Goal: Information Seeking & Learning: Check status

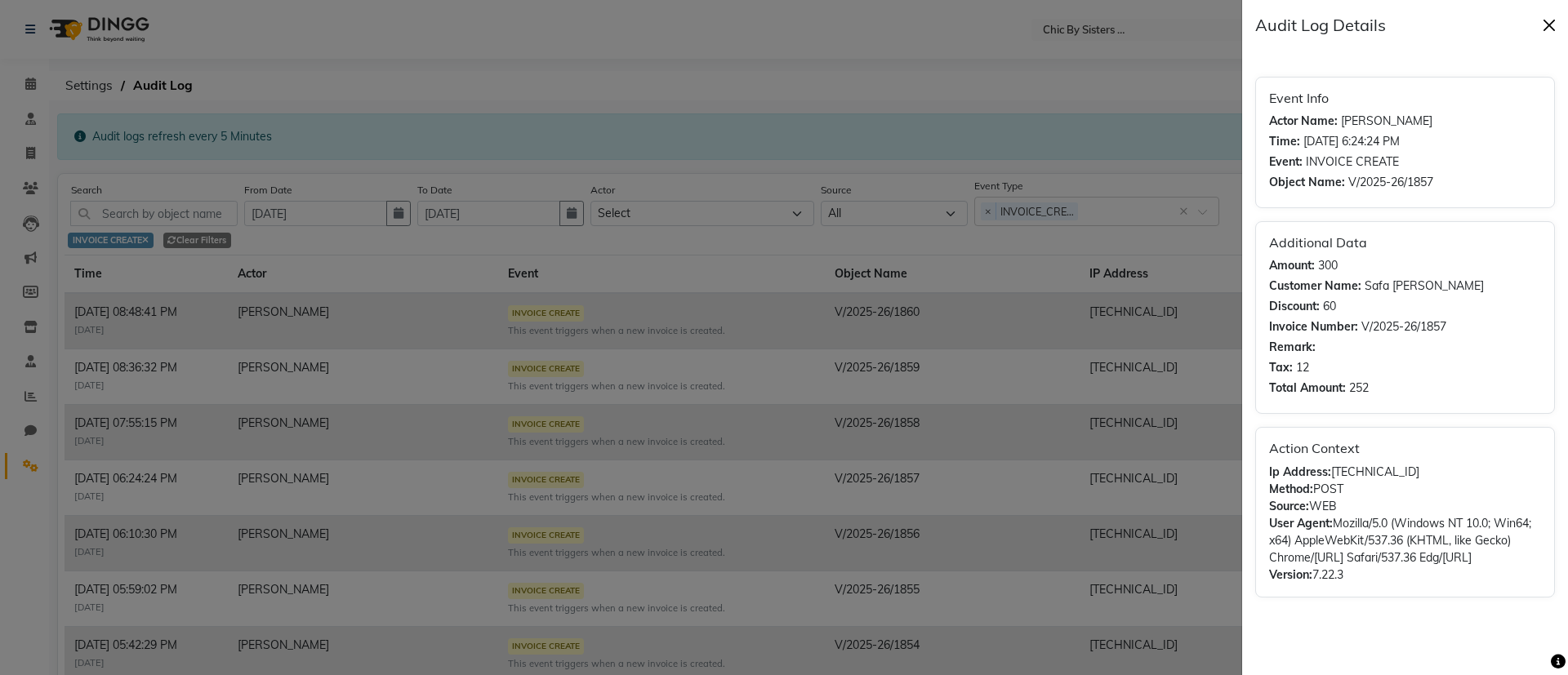
click at [1548, 28] on button "Close" at bounding box center [1549, 24] width 24 height 24
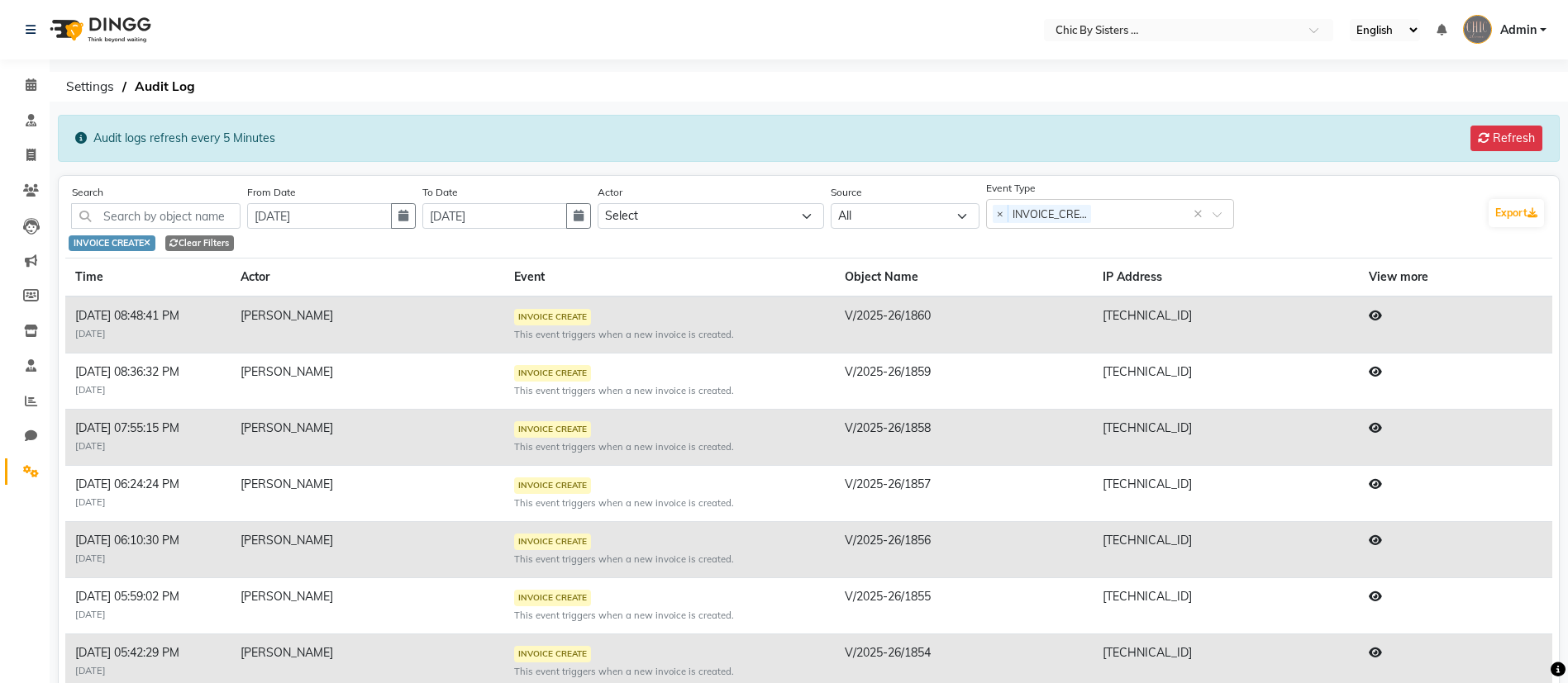
click at [1187, 67] on div "Select Location × Chic By Sisters Clinic, Al Sarooj English ENGLISH Español الع…" at bounding box center [784, 477] width 1568 height 955
click at [416, 224] on button "button" at bounding box center [403, 216] width 25 height 26
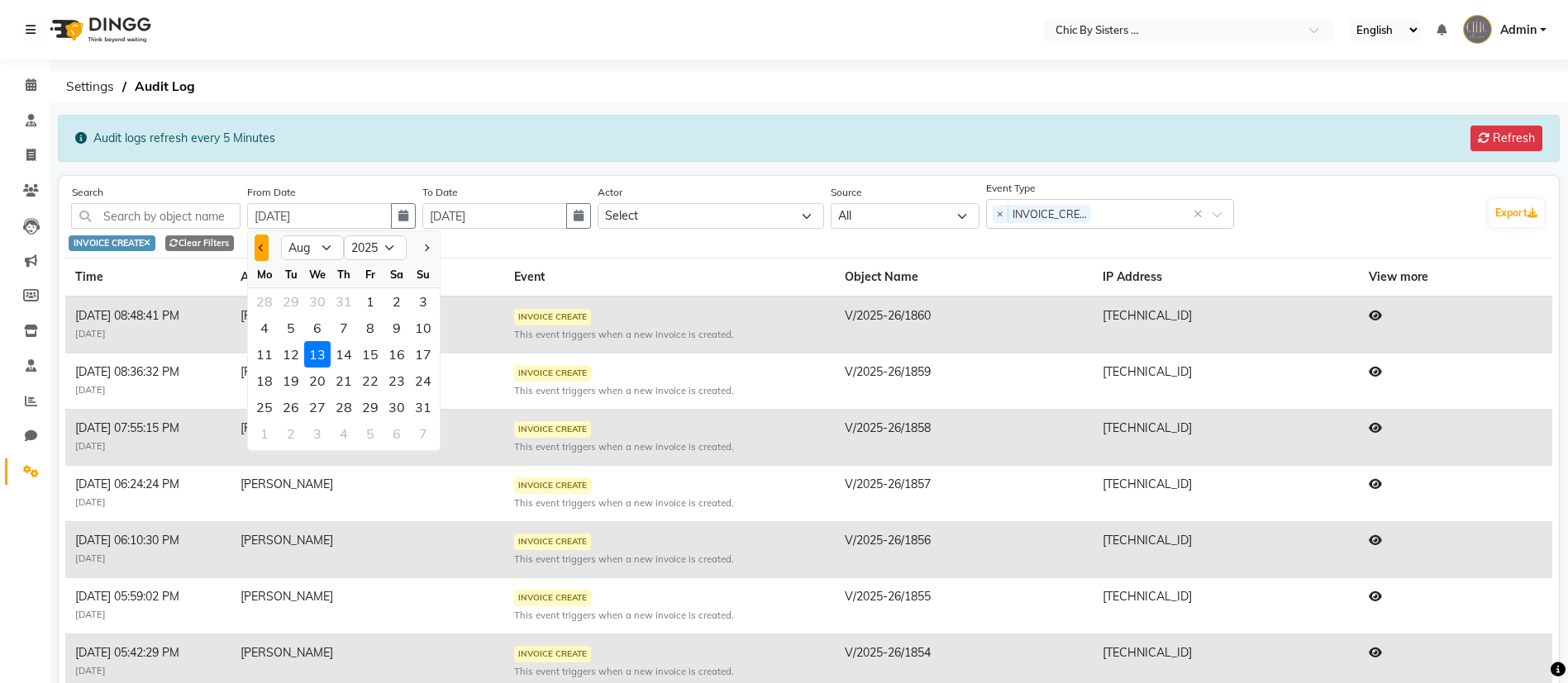
click at [266, 249] on span "Previous month" at bounding box center [262, 248] width 7 height 7
select select "7"
click at [429, 353] on div "20" at bounding box center [423, 354] width 26 height 26
type input "20-07-2025"
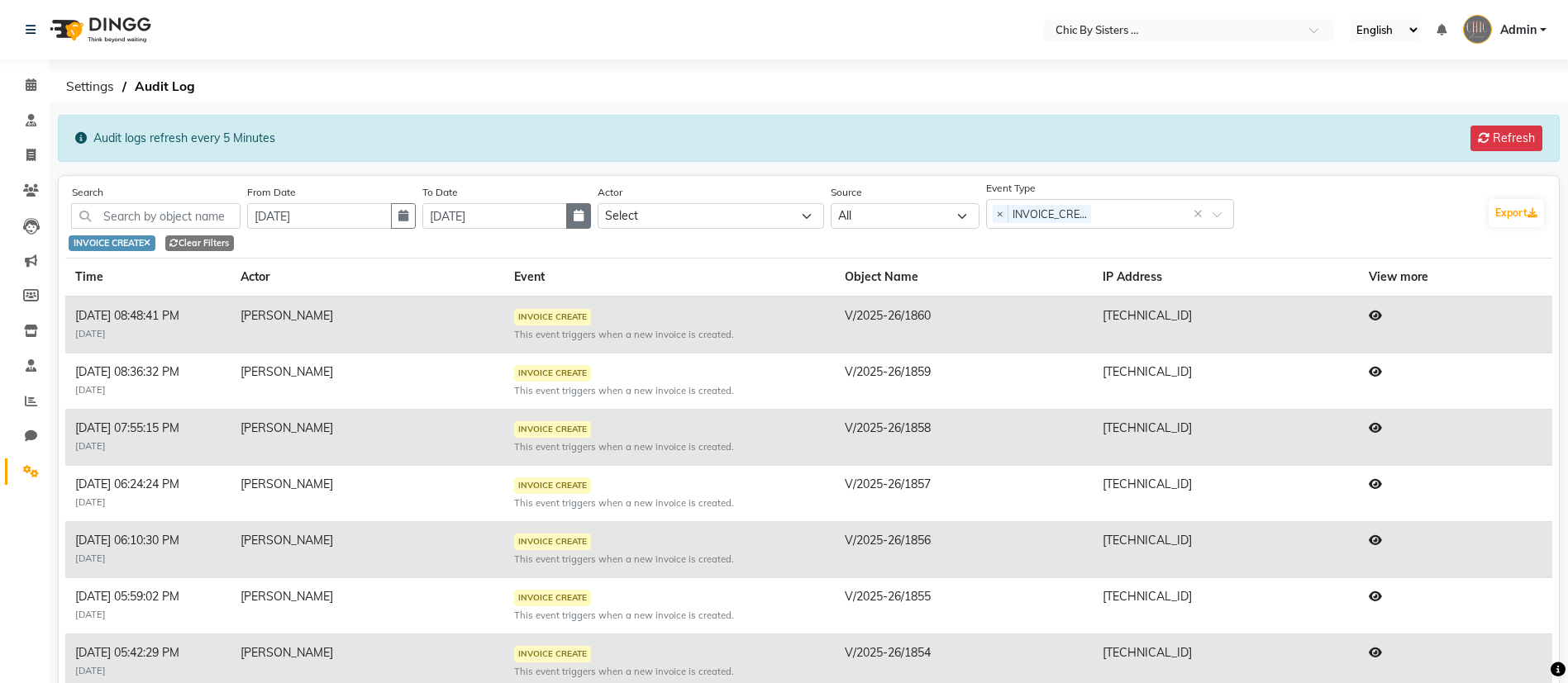
click at [591, 223] on button "button" at bounding box center [578, 216] width 25 height 26
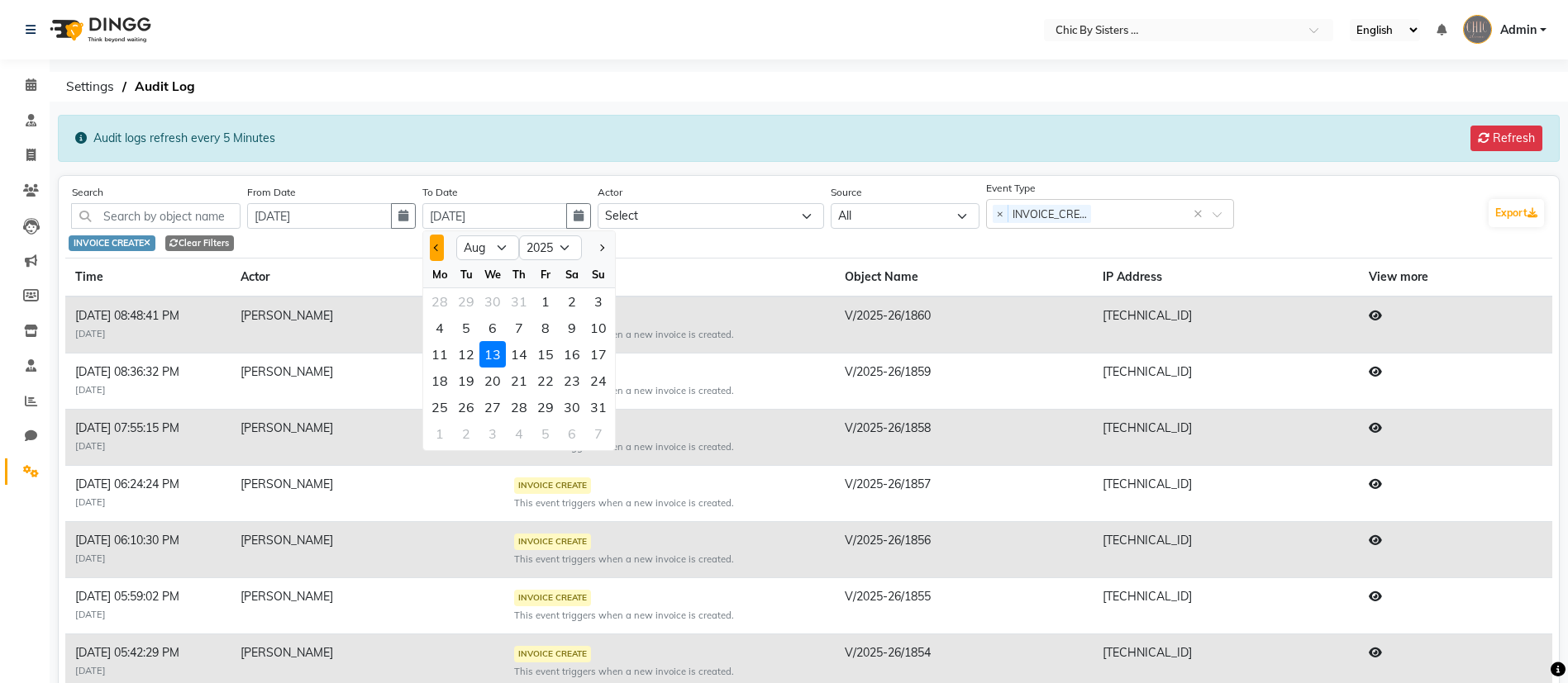
click at [441, 248] on span "Previous month" at bounding box center [437, 248] width 7 height 7
select select "7"
click at [611, 353] on div "20" at bounding box center [598, 354] width 26 height 26
type input "20-07-2025"
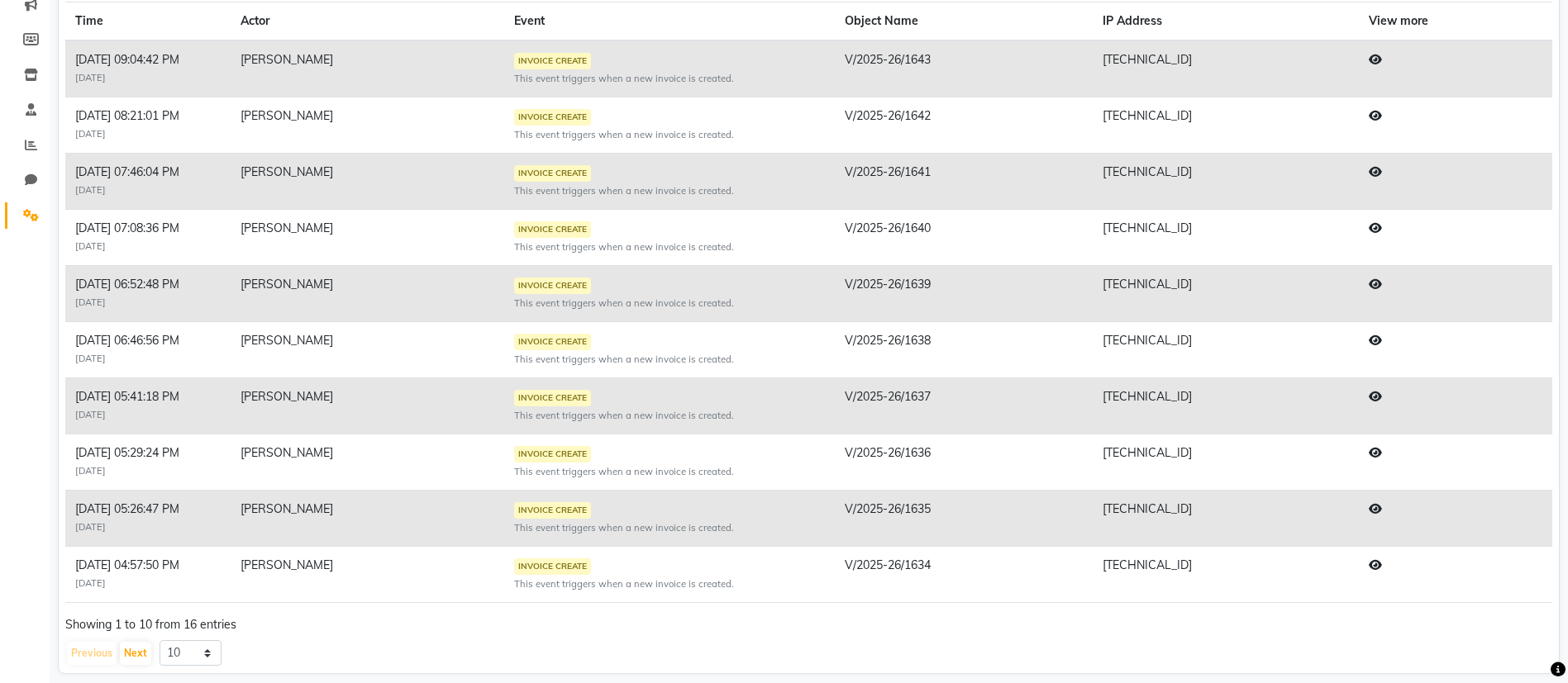
scroll to position [271, 0]
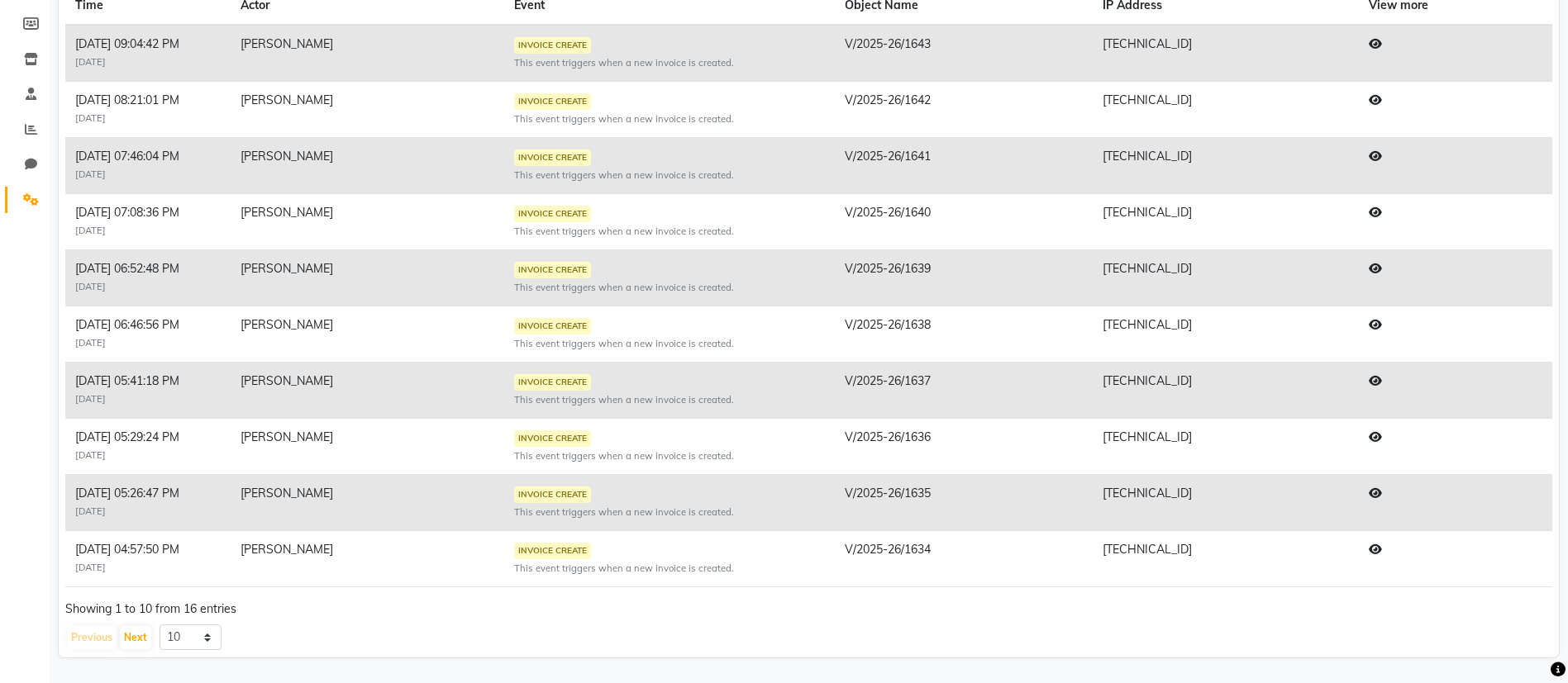
click at [1382, 551] on icon at bounding box center [1374, 550] width 13 height 12
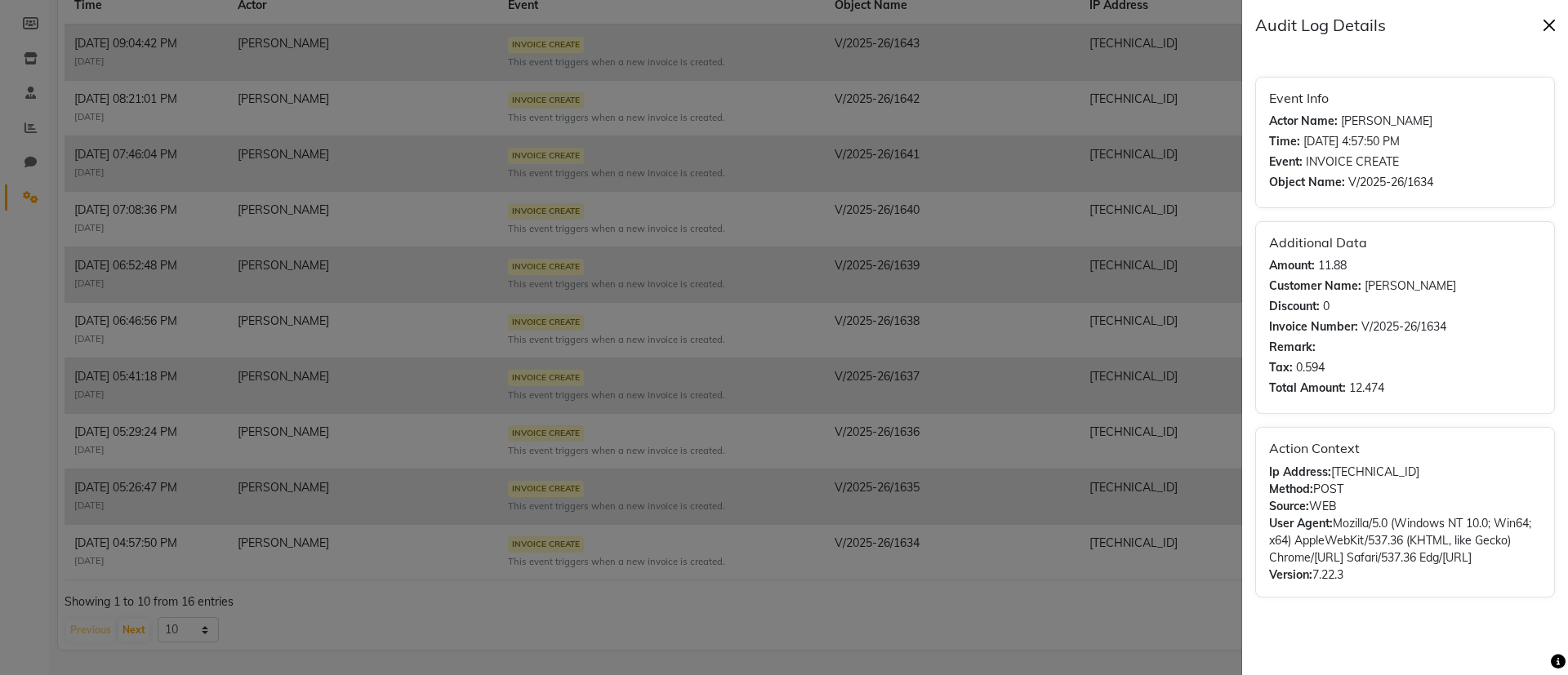
click at [1551, 26] on button "Close" at bounding box center [1549, 24] width 24 height 24
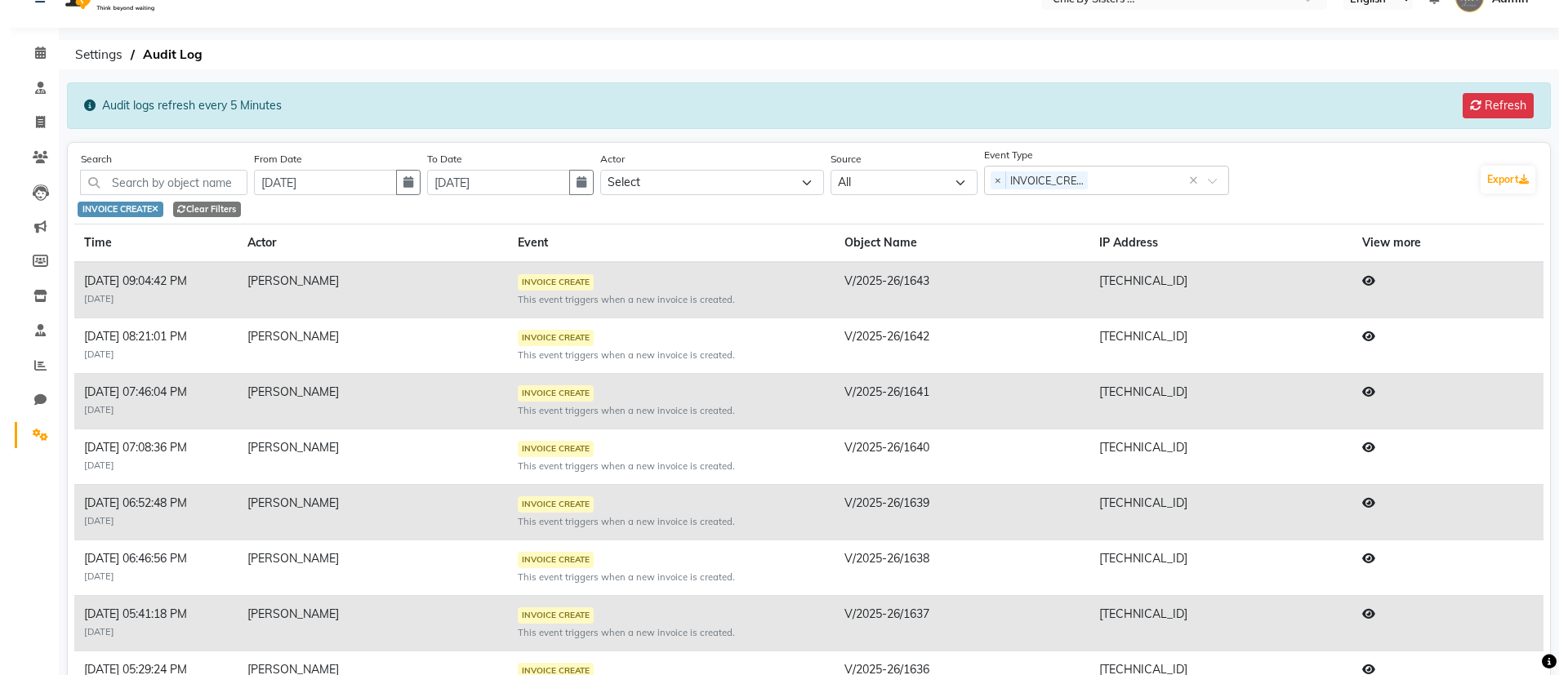
scroll to position [0, 0]
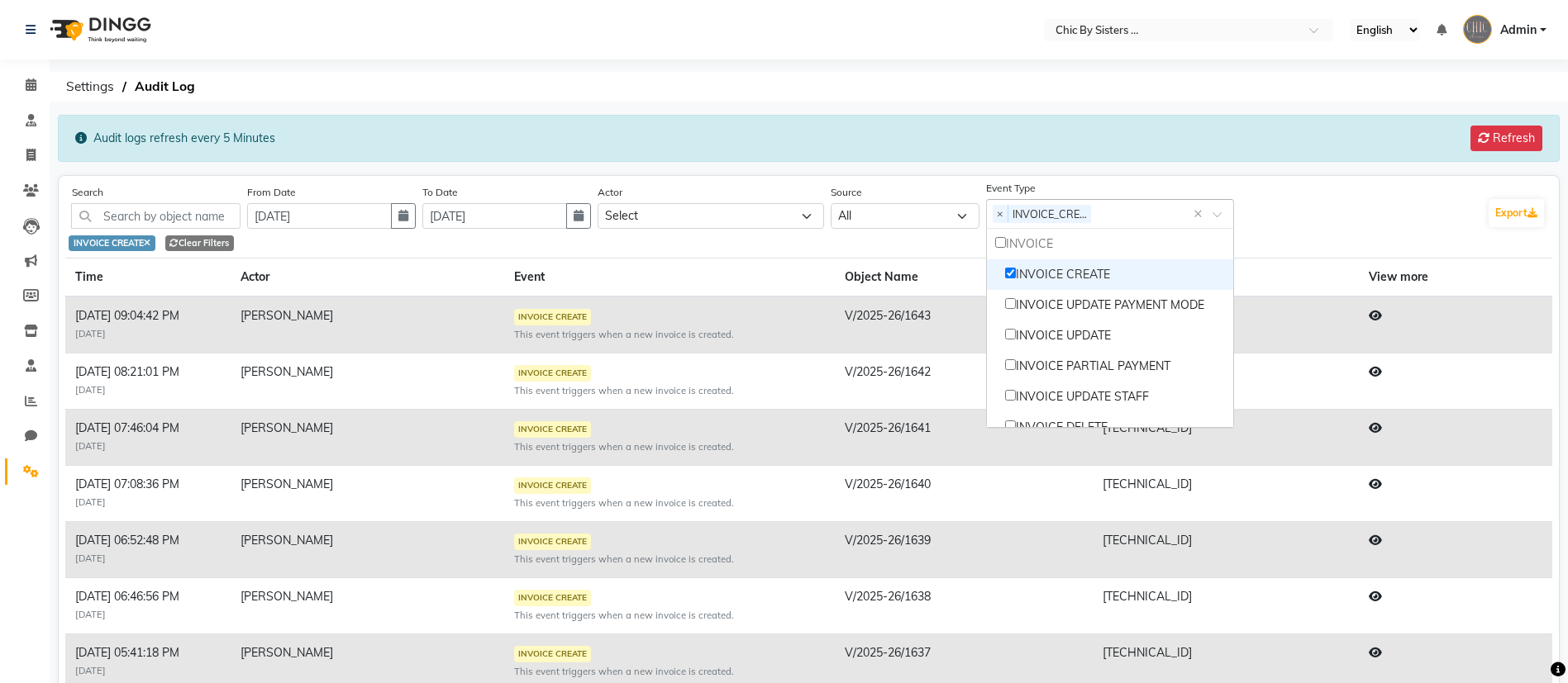
click at [1220, 213] on span at bounding box center [1223, 219] width 20 height 17
click at [1013, 265] on div "INVOICE CREATE" at bounding box center [1109, 275] width 246 height 31
checkbox input "false"
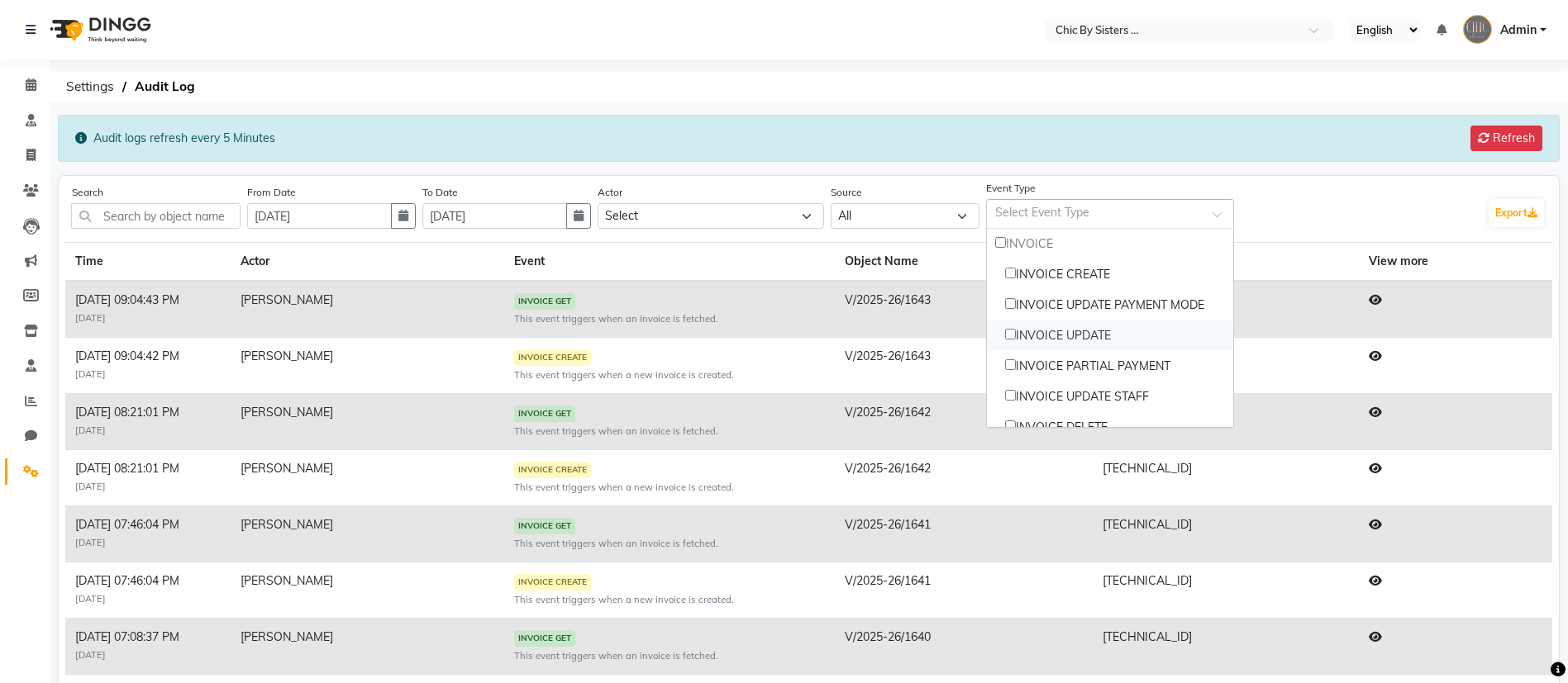
click at [1021, 341] on div "INVOICE UPDATE" at bounding box center [1109, 336] width 246 height 31
checkbox input "true"
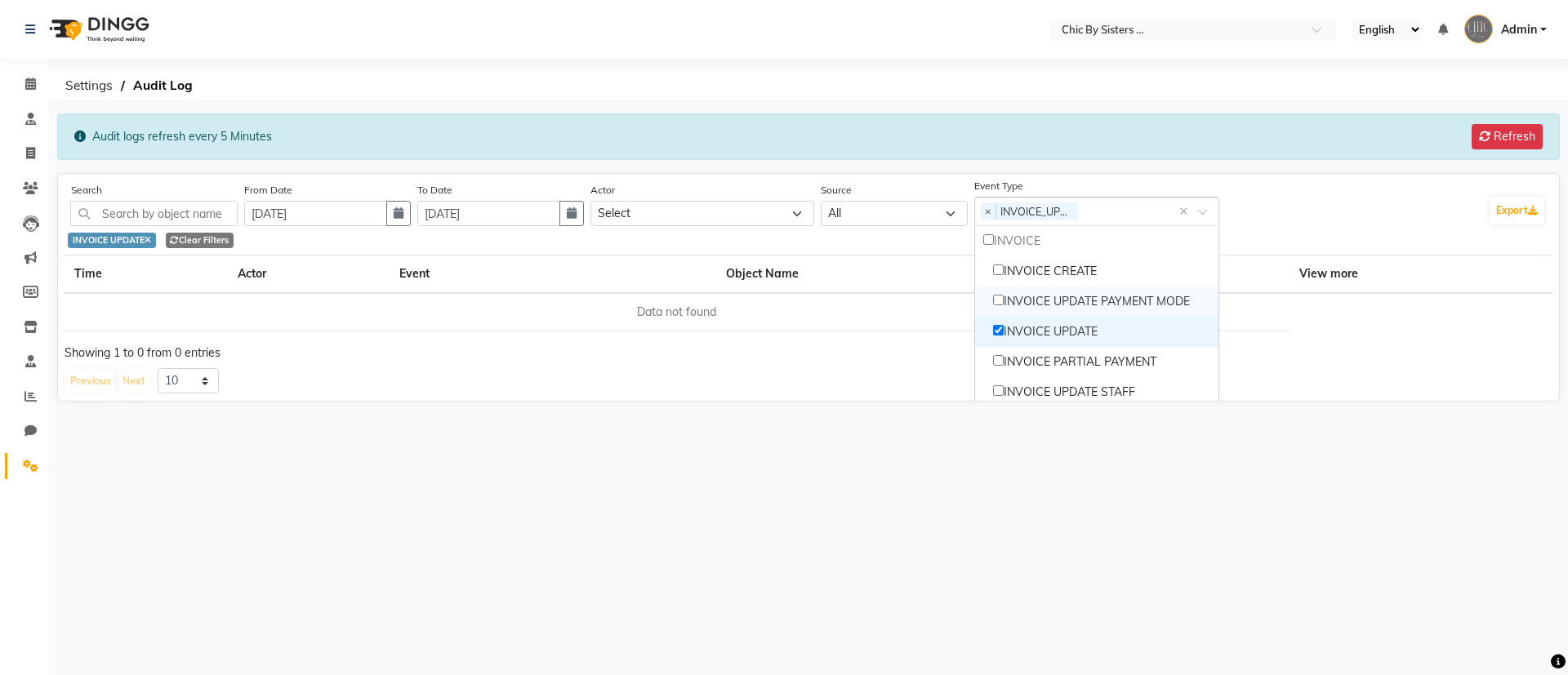
click at [1014, 300] on div "INVOICE UPDATE PAYMENT MODE" at bounding box center [1096, 302] width 243 height 30
checkbox input "true"
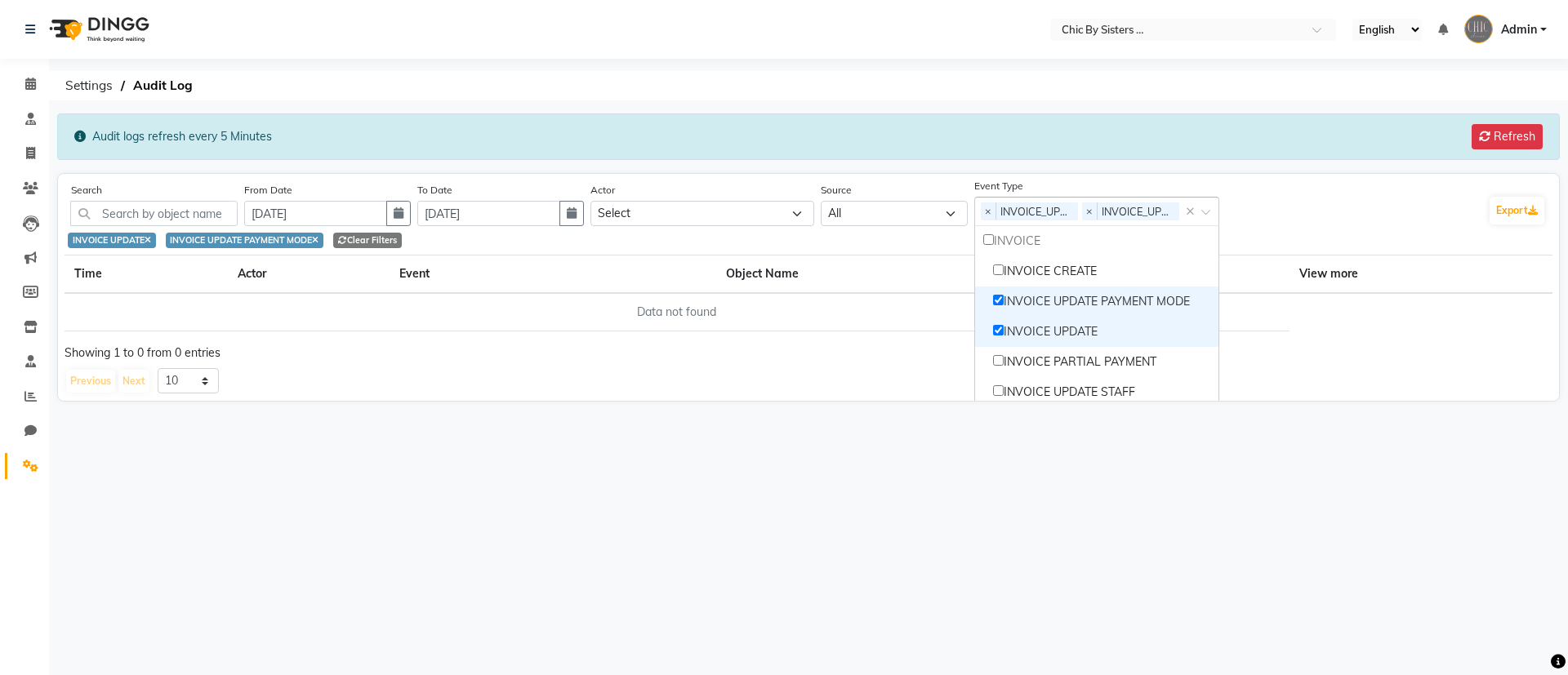
click at [1002, 332] on input "Options list" at bounding box center [998, 330] width 11 height 11
click at [1003, 328] on input "Options list" at bounding box center [998, 330] width 11 height 11
click at [1008, 323] on div "INVOICE UPDATE" at bounding box center [1096, 332] width 243 height 30
checkbox input "false"
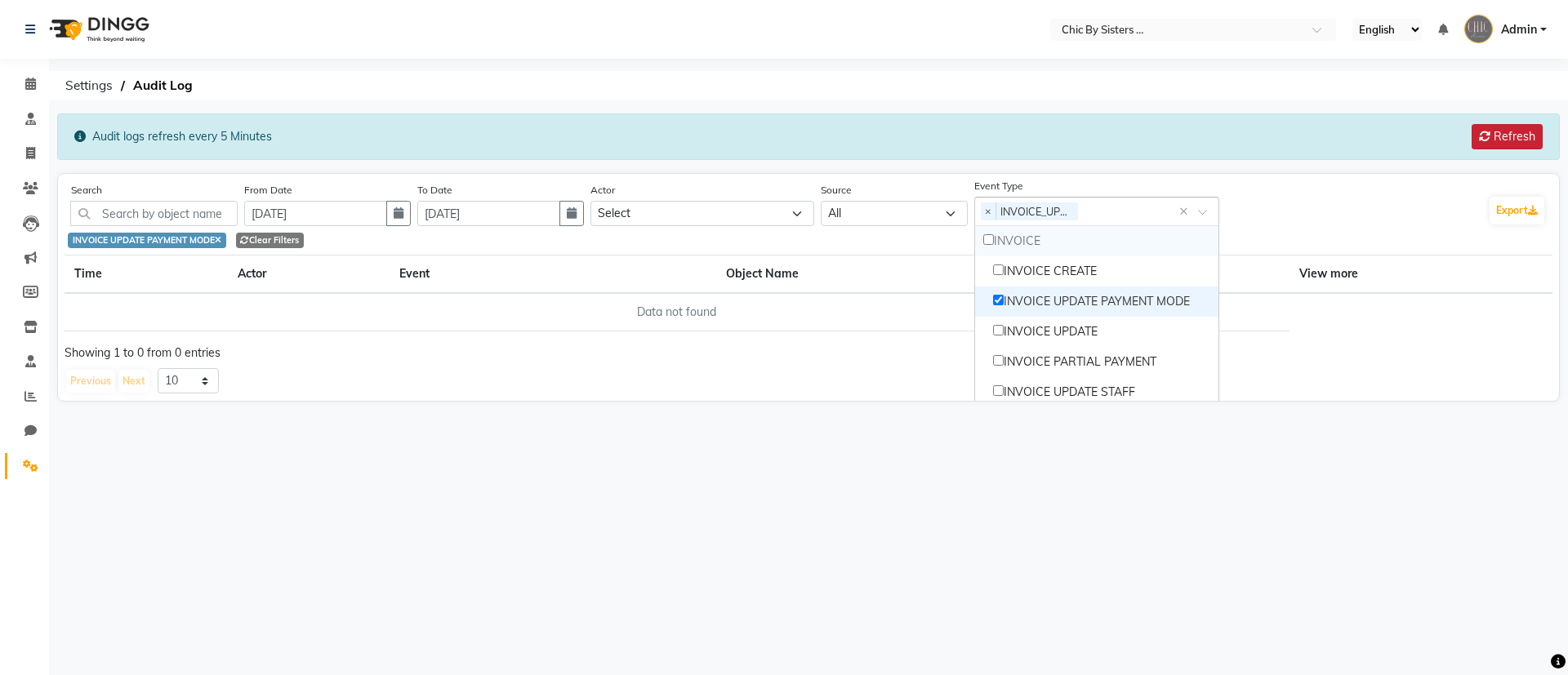
click at [1498, 133] on button "Refresh" at bounding box center [1507, 137] width 71 height 25
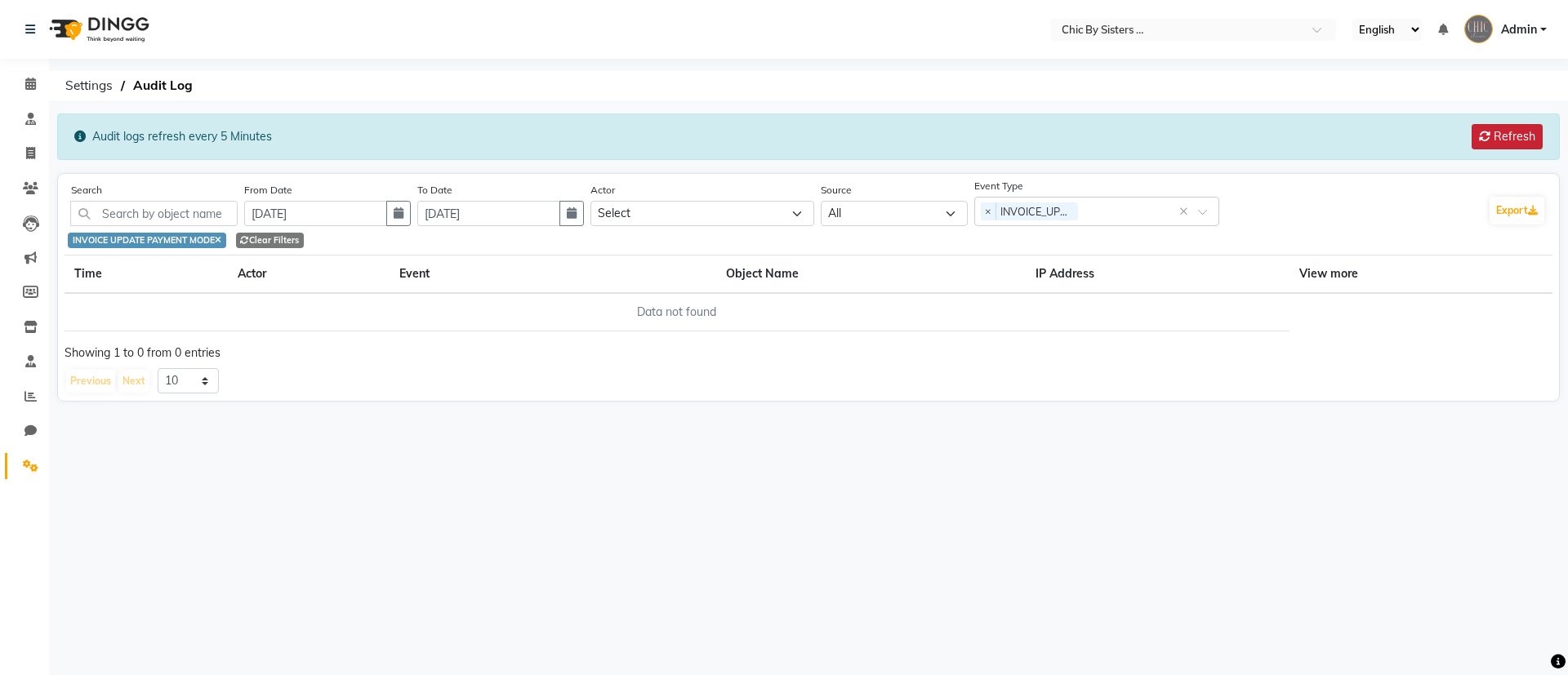
click at [1498, 133] on button "Refresh" at bounding box center [1507, 137] width 71 height 25
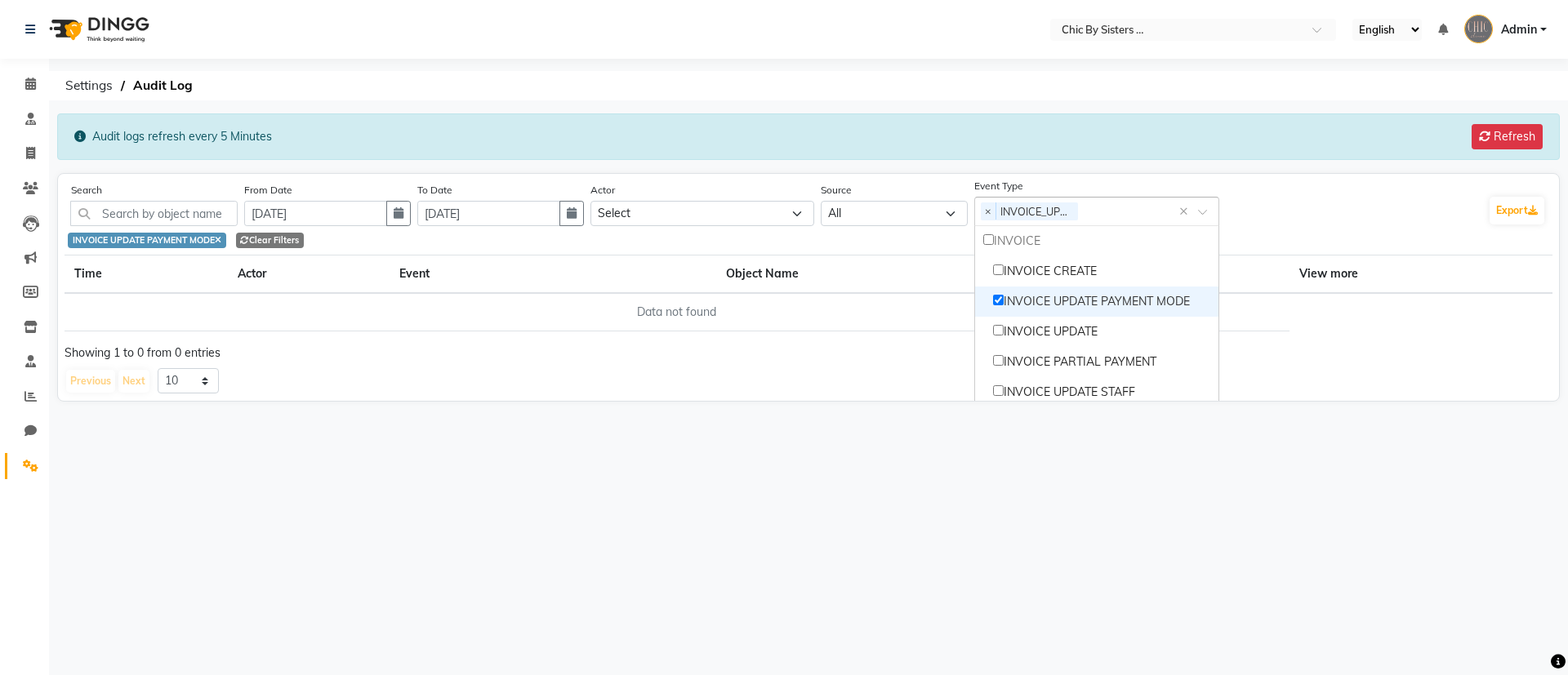
click at [1214, 214] on span at bounding box center [1208, 217] width 20 height 17
click at [1003, 300] on input "Options list" at bounding box center [998, 300] width 11 height 11
checkbox input "false"
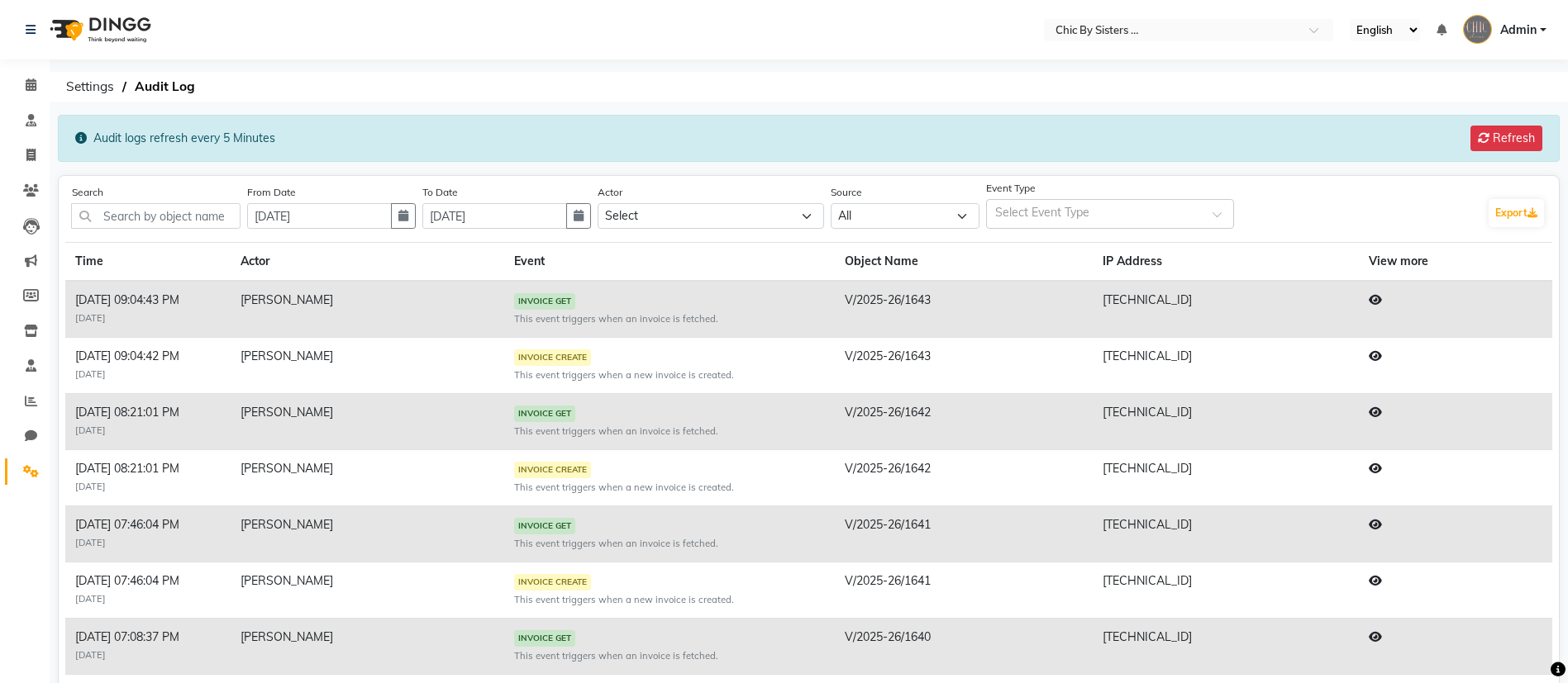
click at [1217, 153] on div "Audit logs refresh every 5 Minutes Refresh" at bounding box center [809, 138] width 1501 height 47
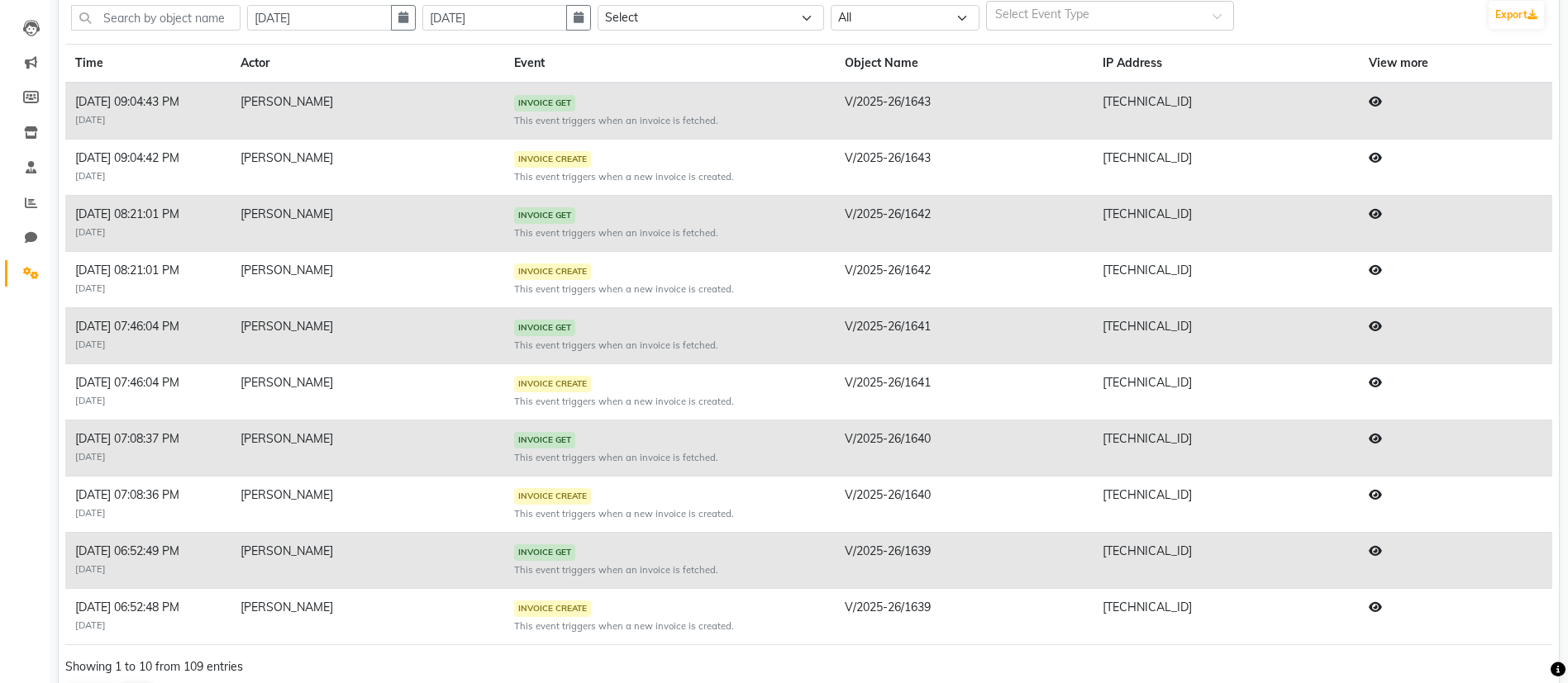
scroll to position [256, 0]
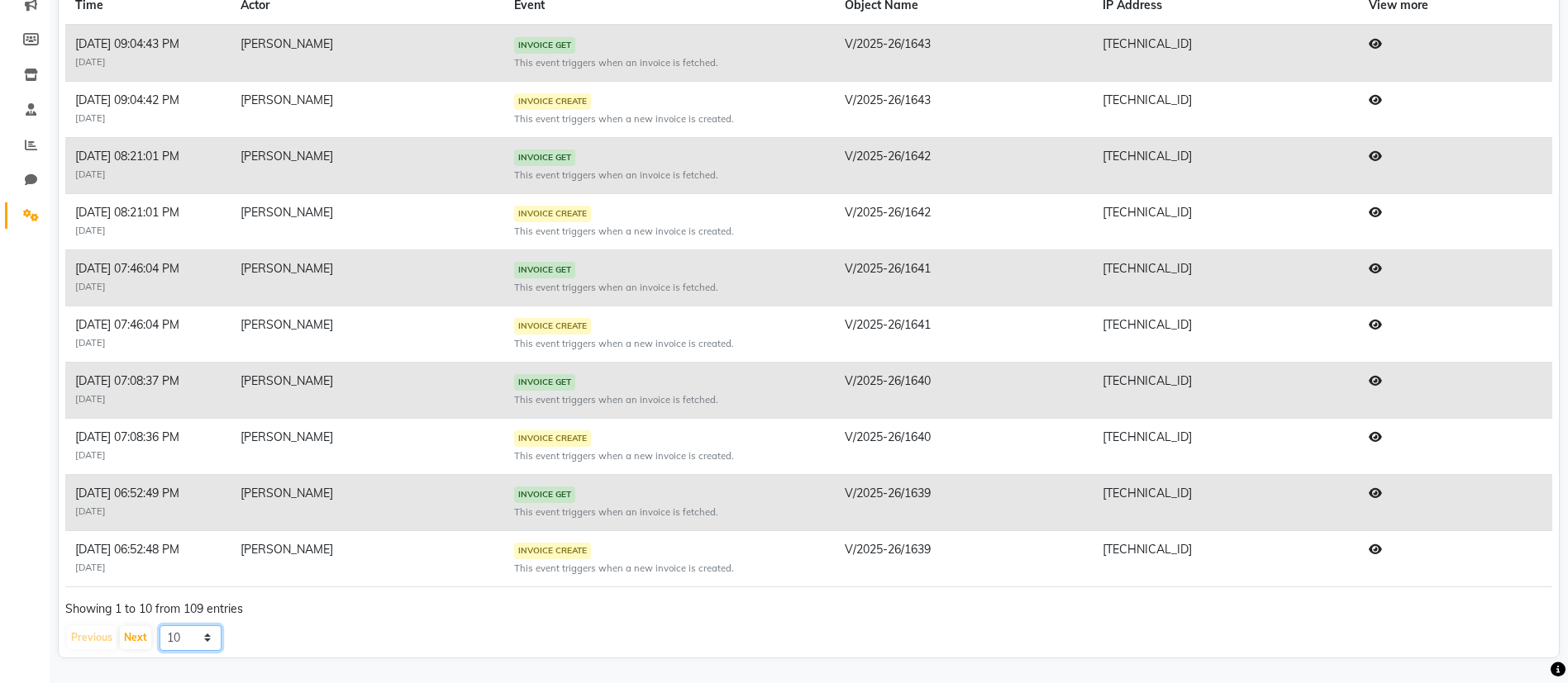
click at [200, 643] on select "10 20 50 100" at bounding box center [190, 639] width 62 height 26
select select "100"
click at [160, 651] on select "10 20 50 100" at bounding box center [190, 639] width 62 height 26
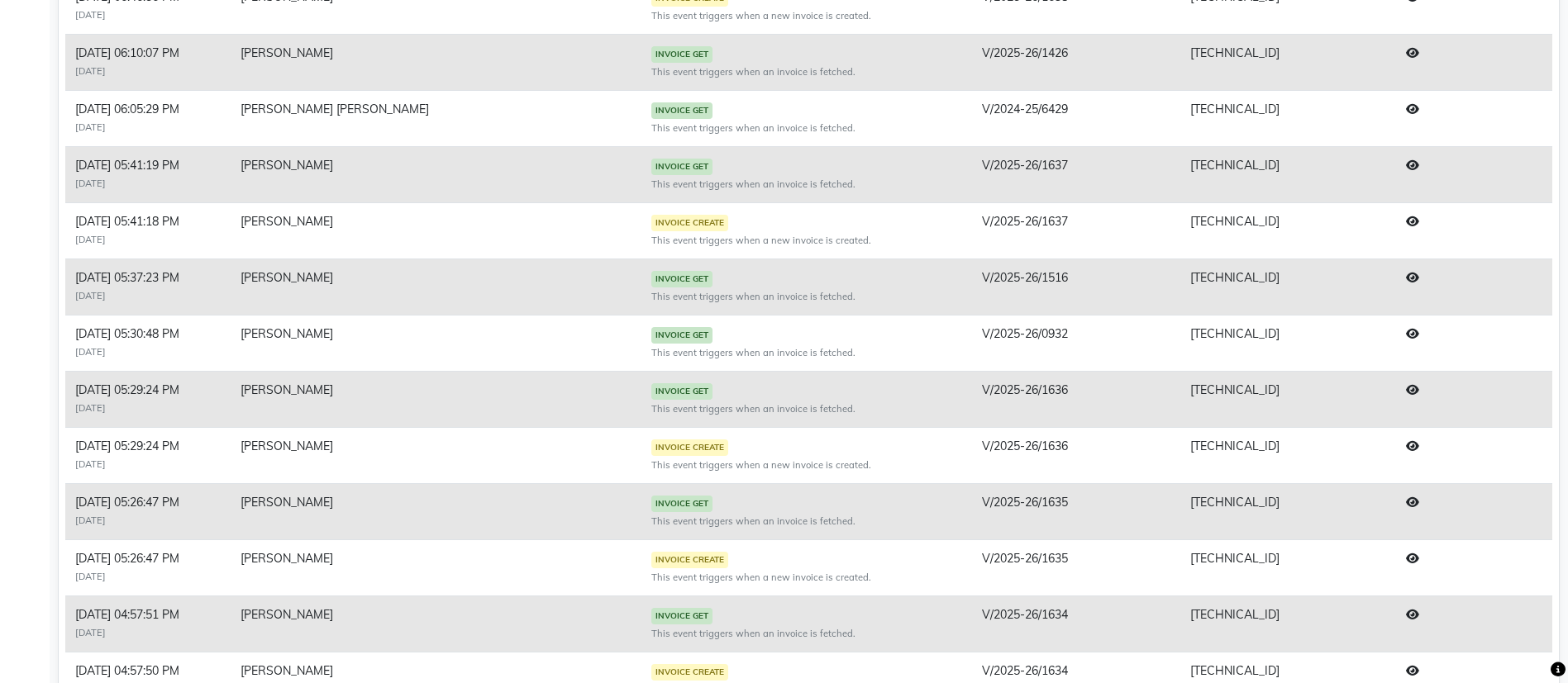
scroll to position [930, 0]
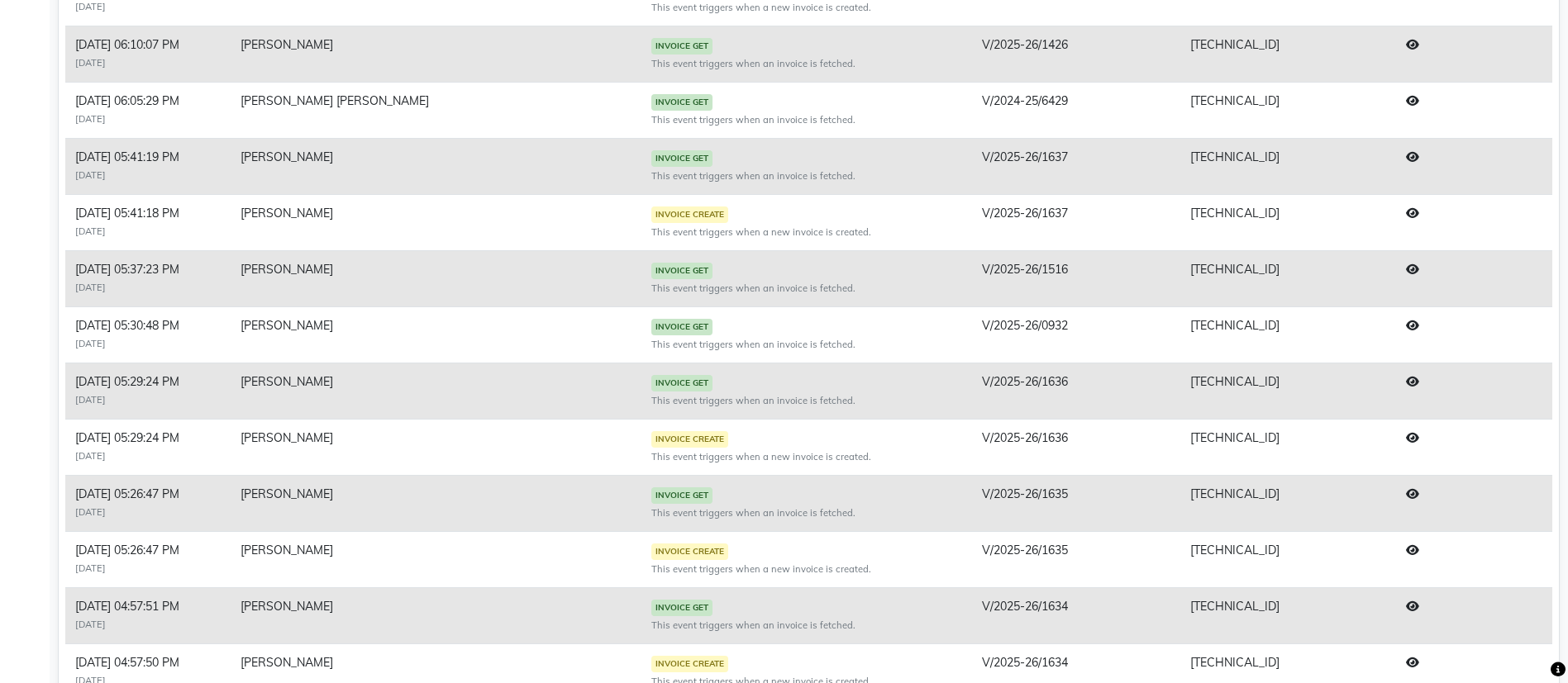
click at [1408, 607] on icon at bounding box center [1412, 606] width 13 height 12
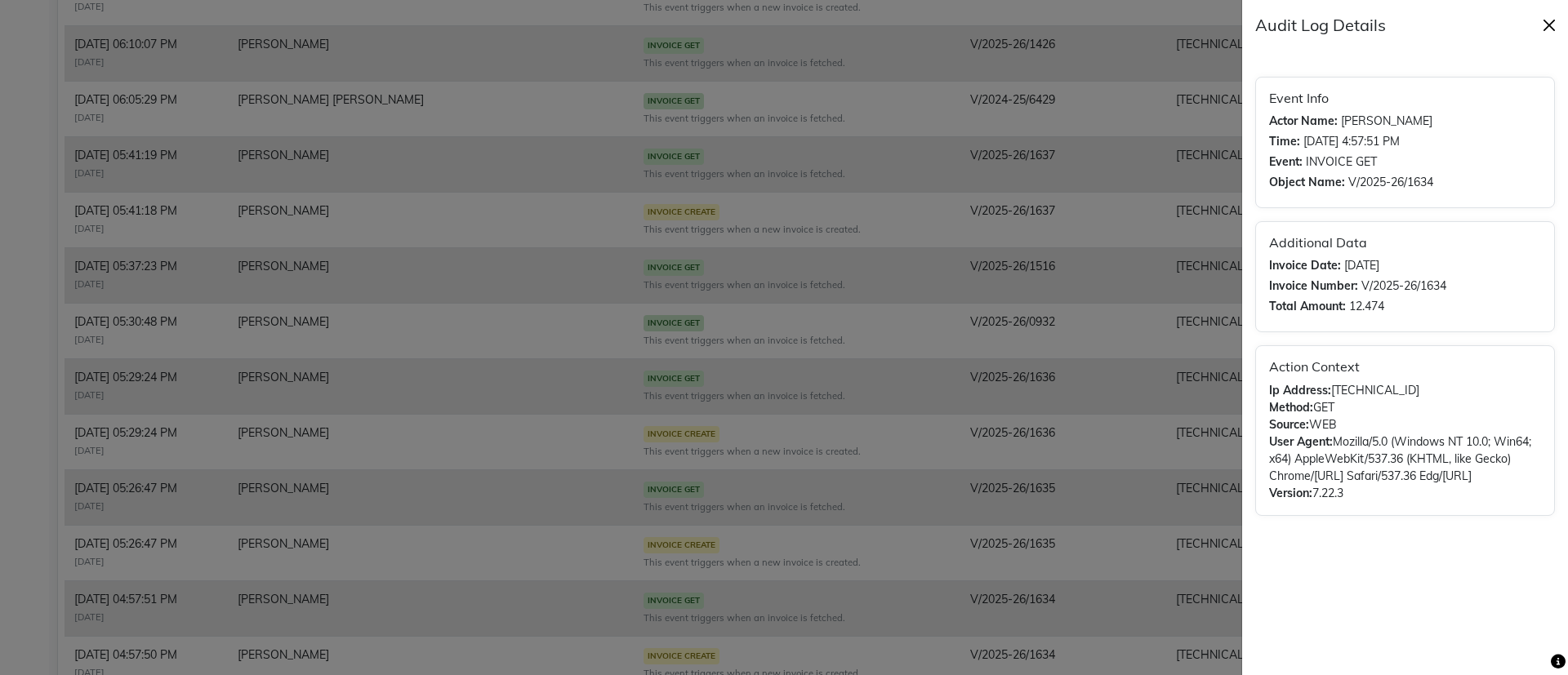
click at [1545, 31] on button "Close" at bounding box center [1549, 24] width 24 height 24
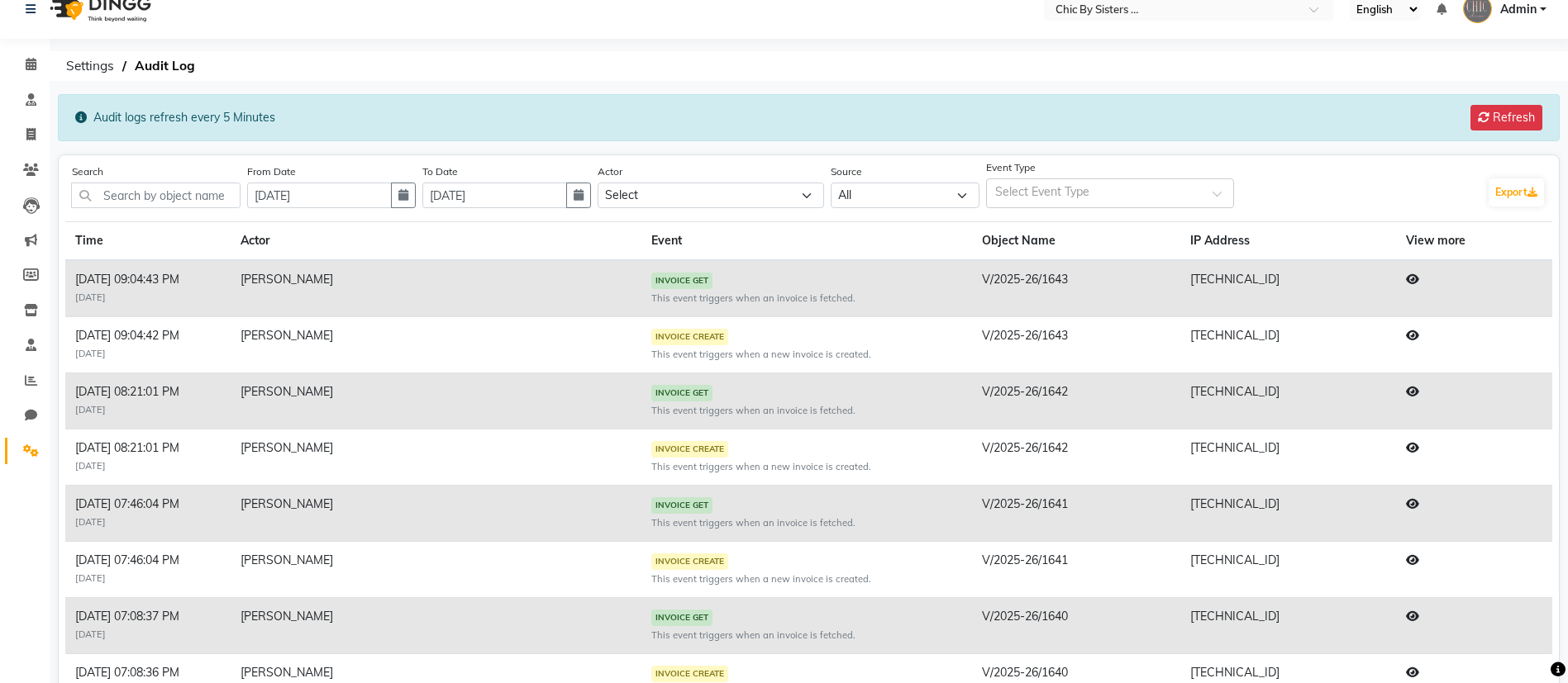
scroll to position [0, 0]
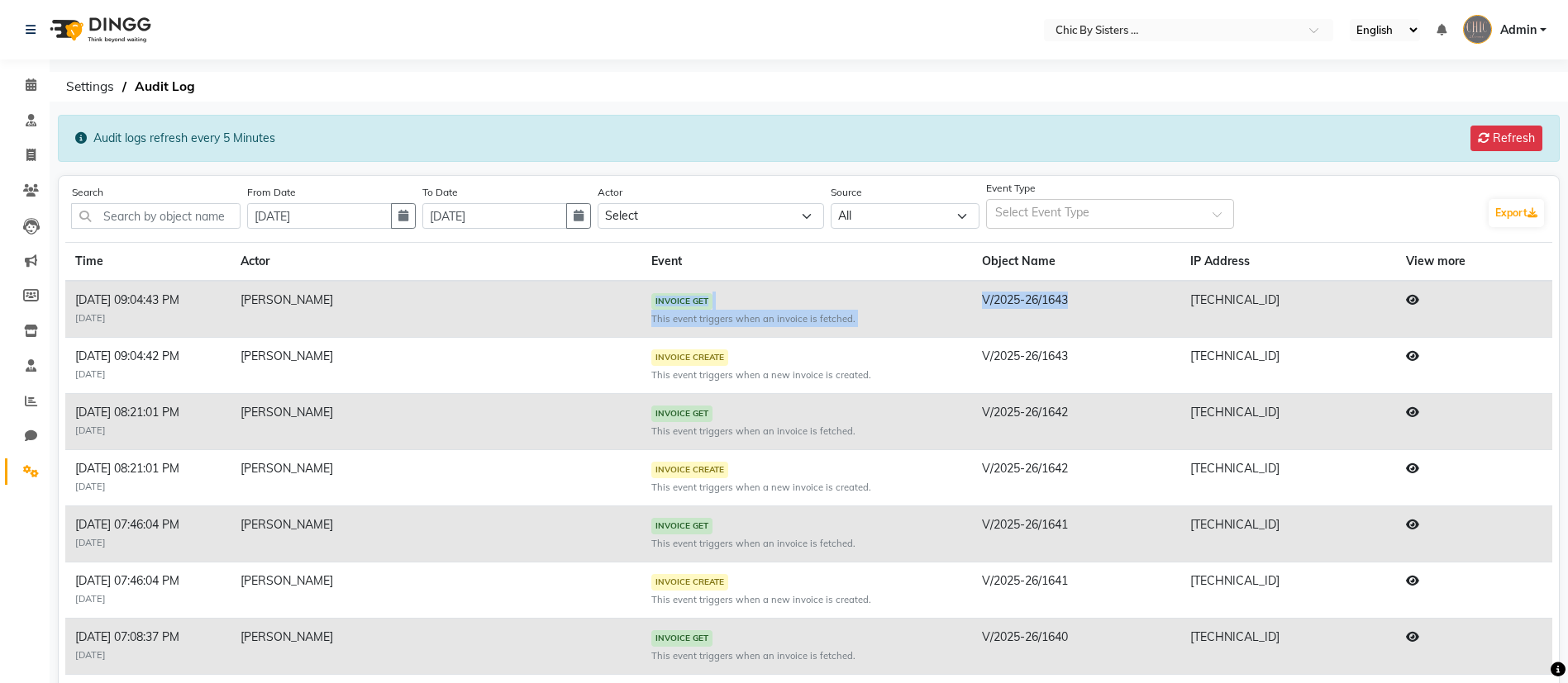
drag, startPoint x: 1062, startPoint y: 294, endPoint x: 939, endPoint y: 295, distance: 123.0
click at [939, 295] on tr "2025-07-20 09:04:43 PM 45 days ago GERALDINE ENRIQUEZ MAGO INVOICE GET This eve…" at bounding box center [808, 309] width 1487 height 57
click at [939, 295] on td "INVOICE GET This event triggers when an invoice is fetched." at bounding box center [806, 309] width 331 height 57
drag, startPoint x: 1032, startPoint y: 294, endPoint x: 962, endPoint y: 303, distance: 70.6
click at [972, 303] on td "V/2025-26/1643" at bounding box center [1076, 309] width 208 height 57
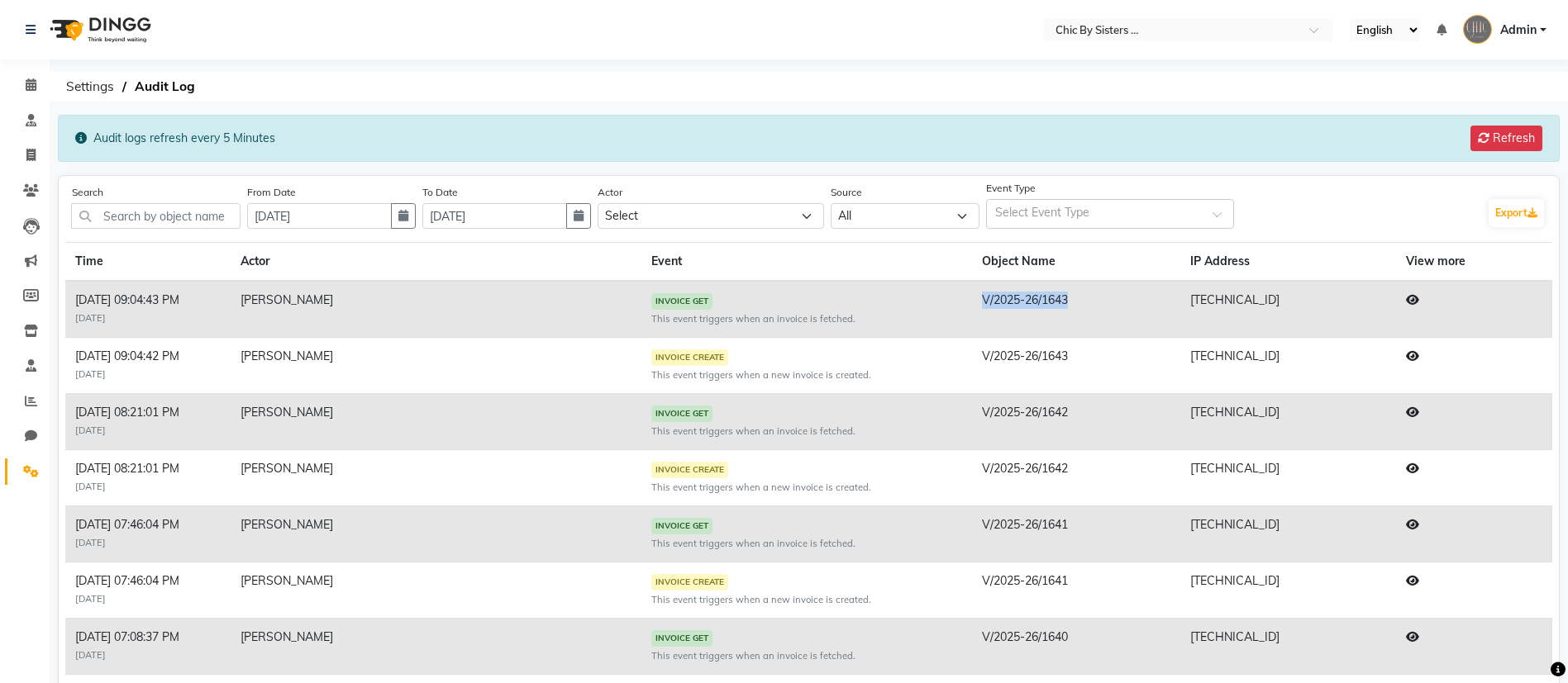
copy td "V/2025-26/1643"
click at [147, 207] on input "text" at bounding box center [155, 216] width 169 height 26
paste input "V/2025-26/1643"
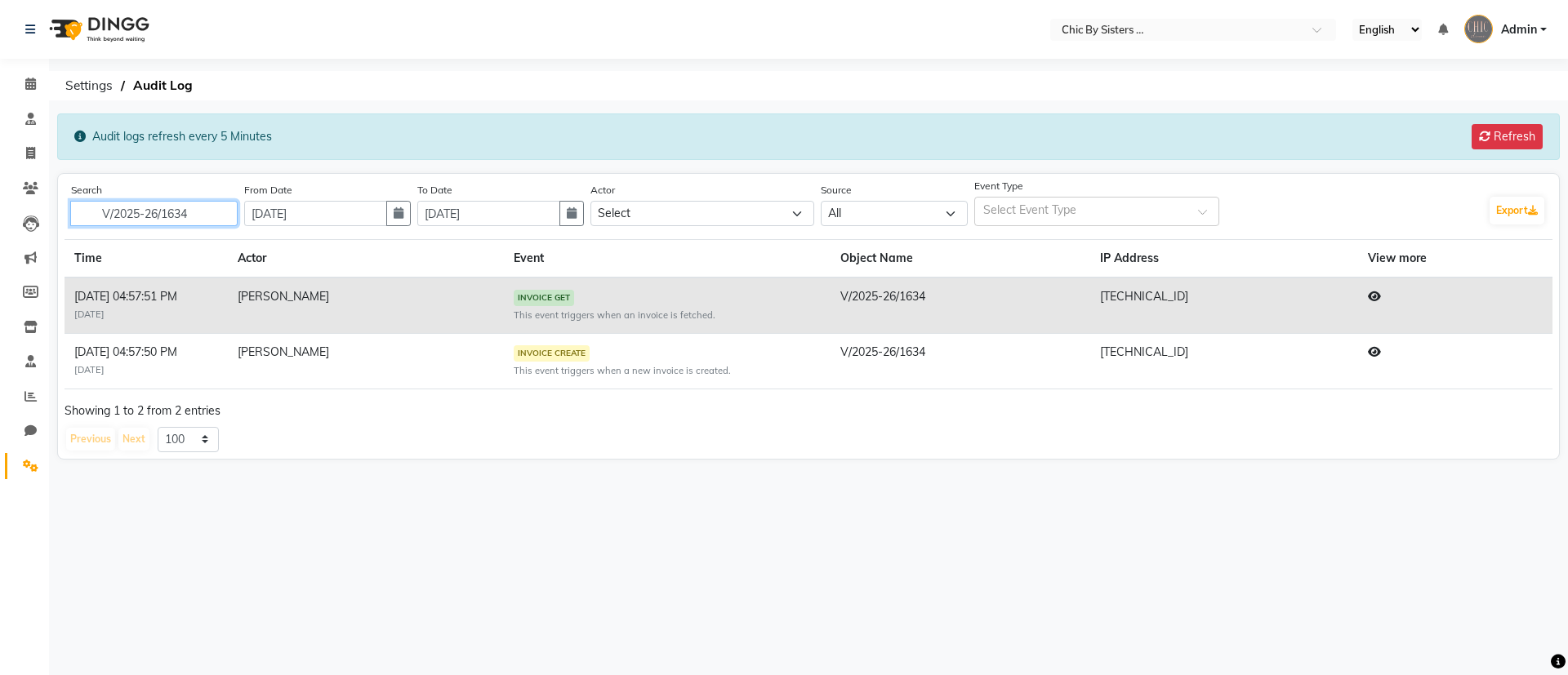
type input "V/2025-26/1634"
click at [1375, 348] on icon at bounding box center [1374, 352] width 13 height 12
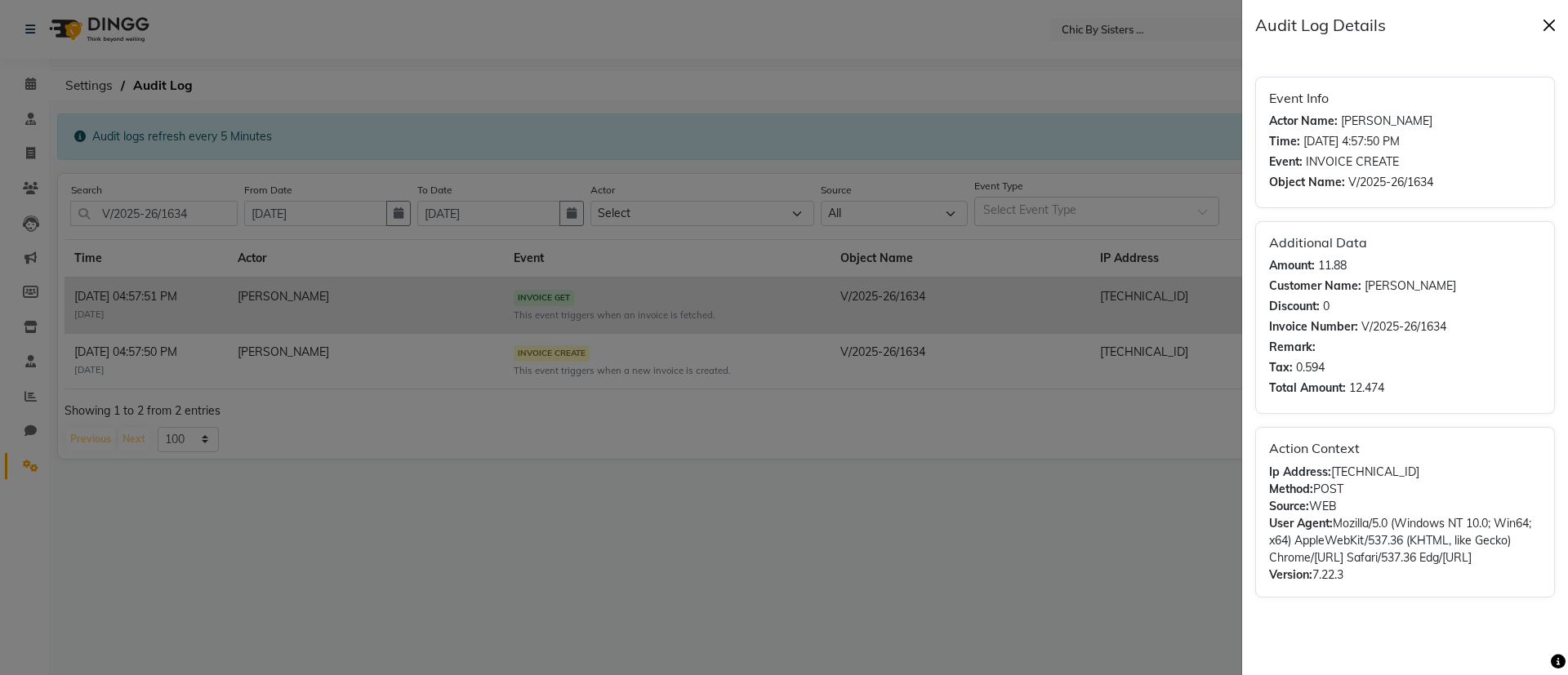
click at [1549, 29] on button "Close" at bounding box center [1549, 24] width 24 height 24
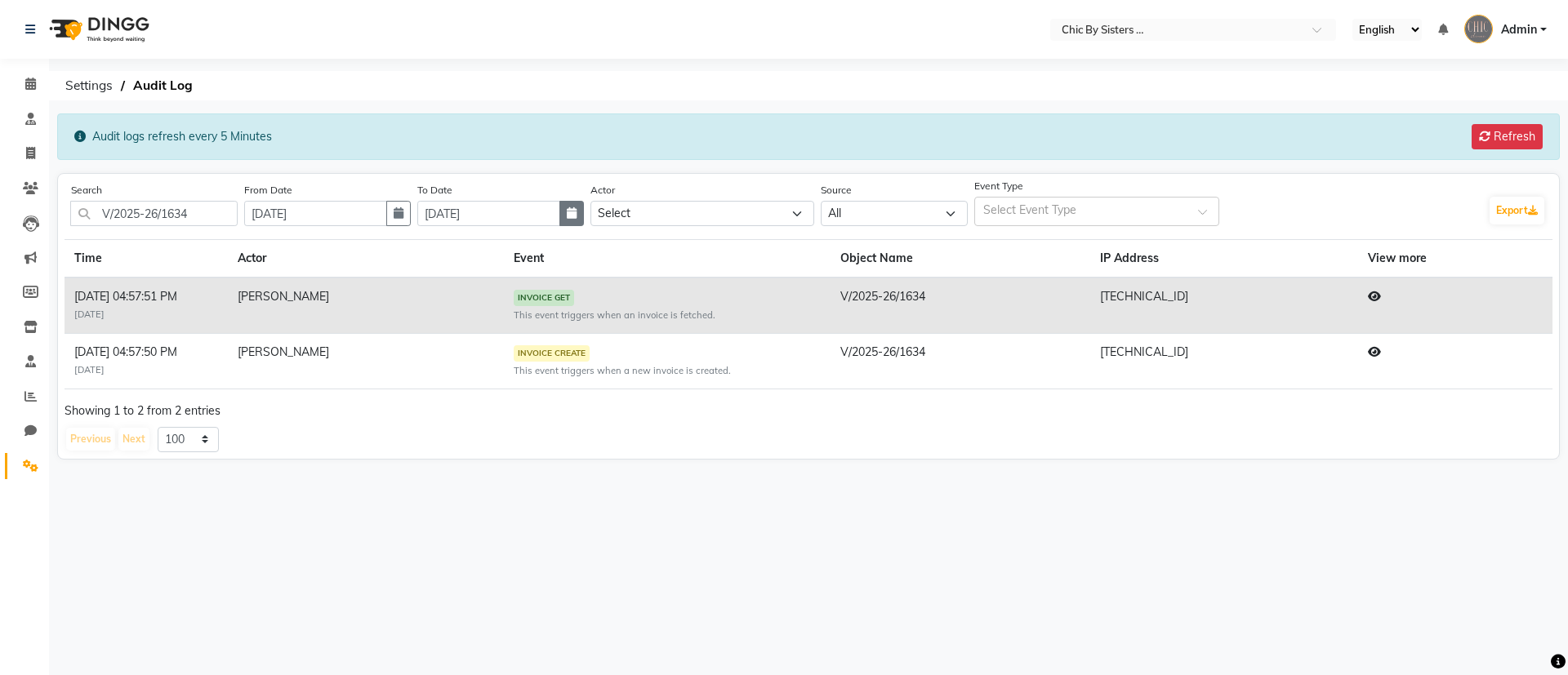
click at [584, 213] on button "button" at bounding box center [571, 213] width 24 height 25
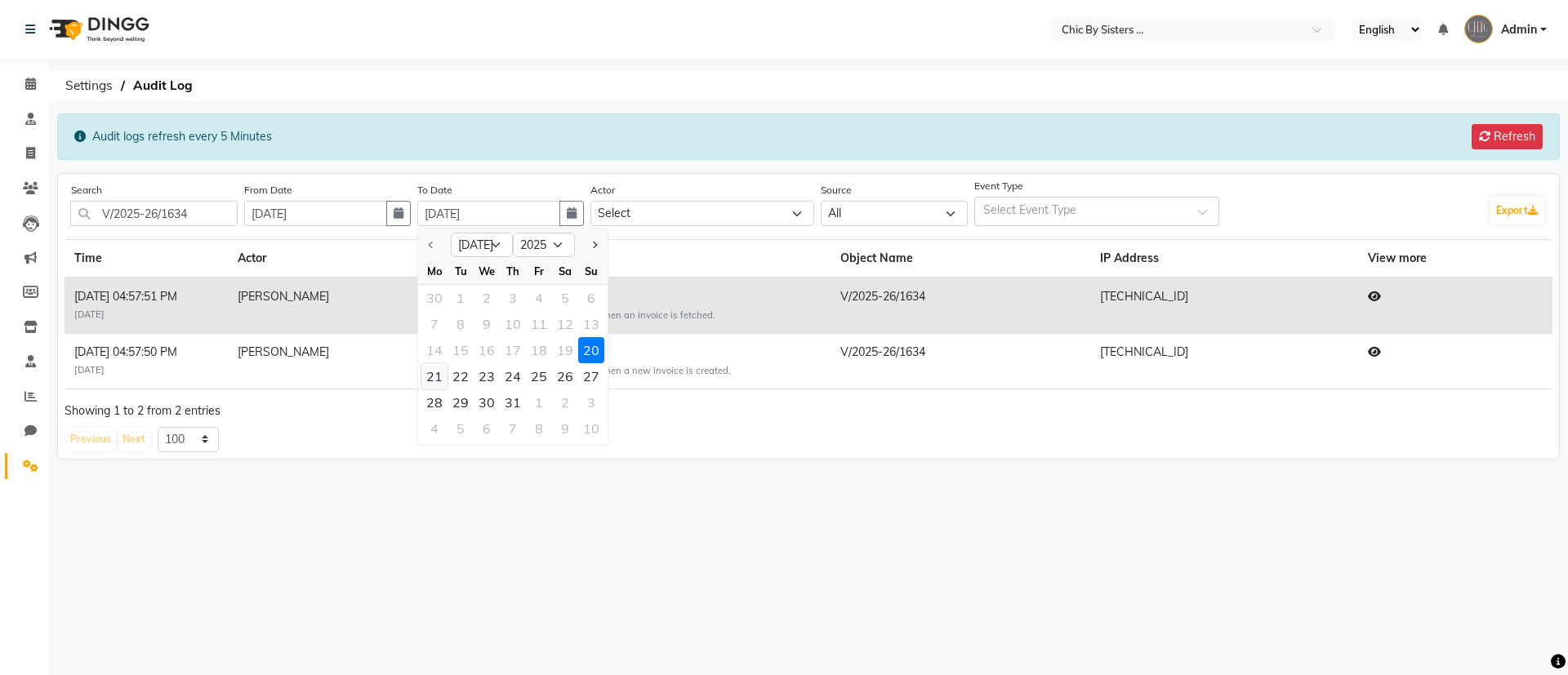
click at [447, 379] on div "21" at bounding box center [434, 376] width 26 height 26
type input "21-07-2025"
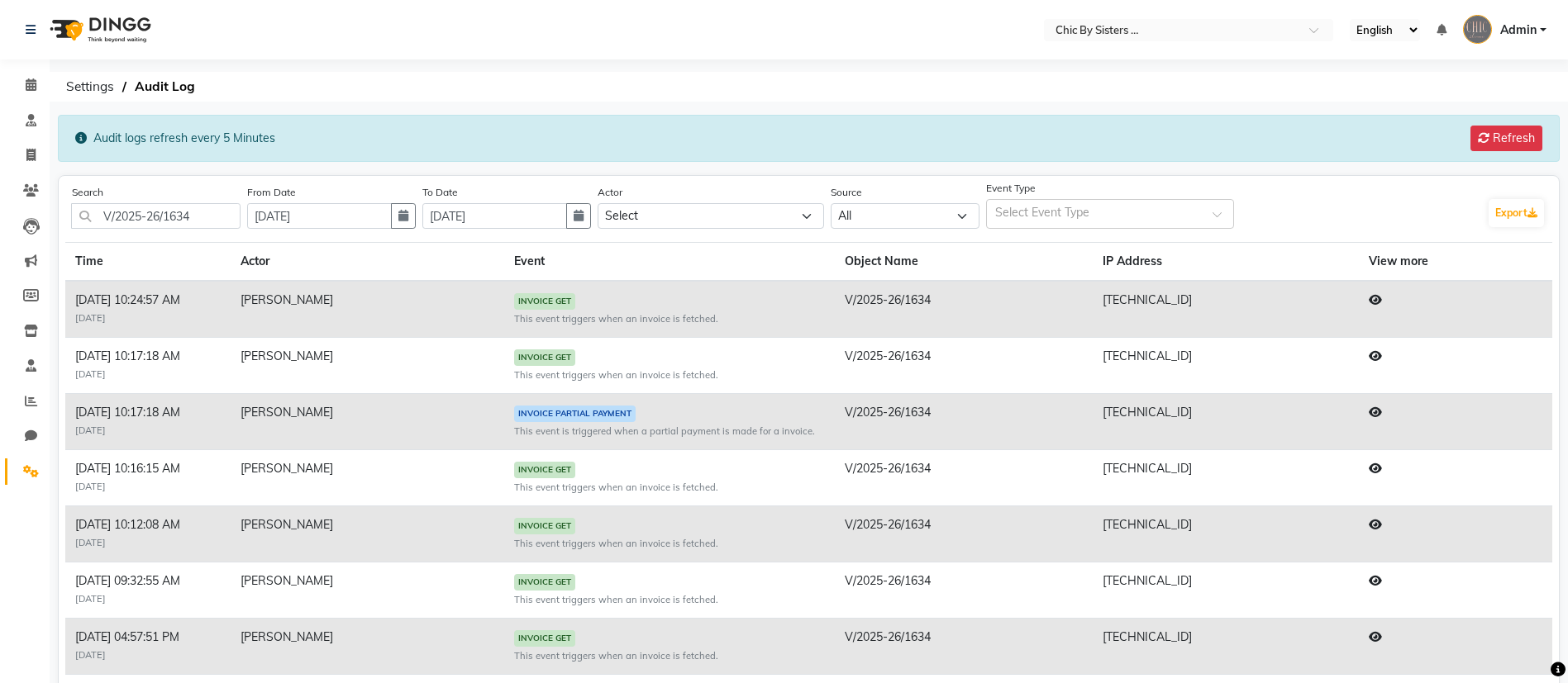
click at [1382, 414] on icon at bounding box center [1374, 412] width 13 height 12
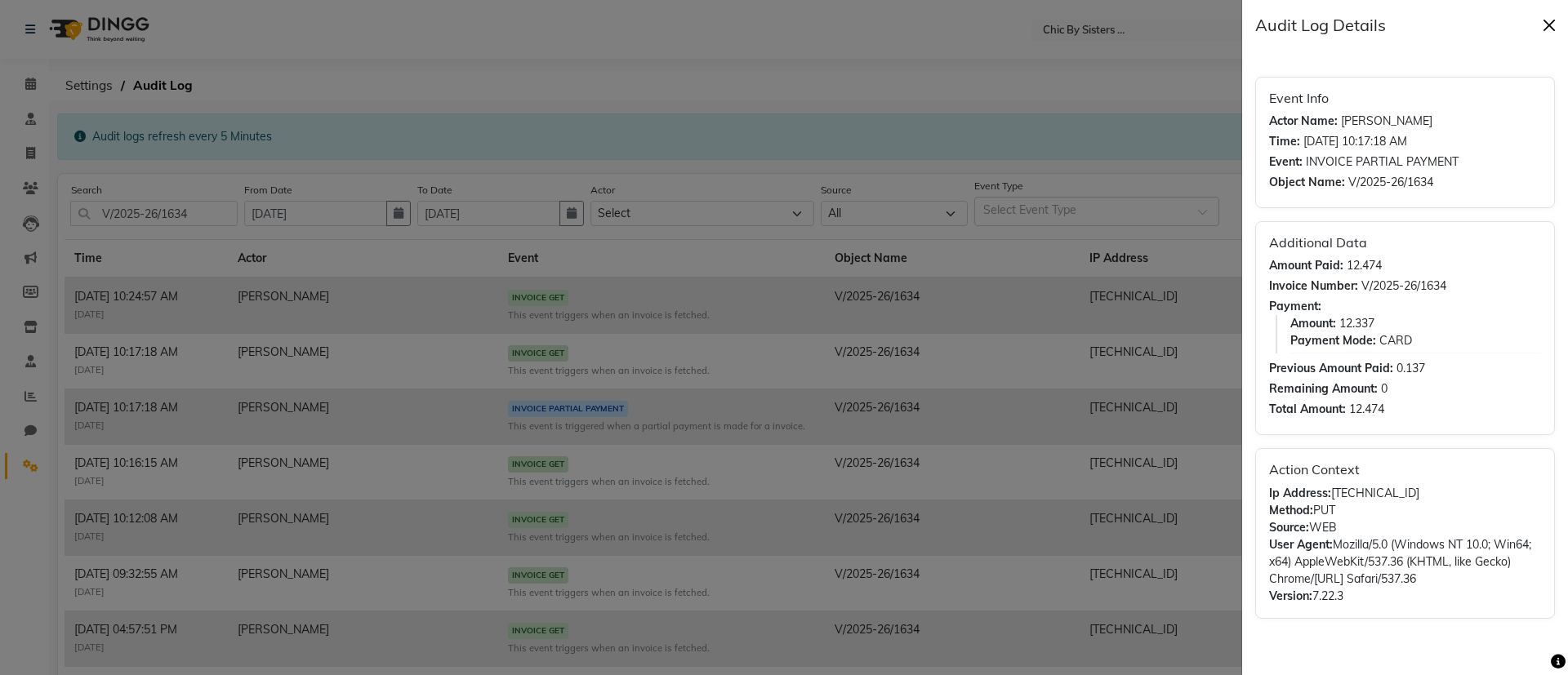
click at [1550, 31] on button "Close" at bounding box center [1549, 24] width 24 height 24
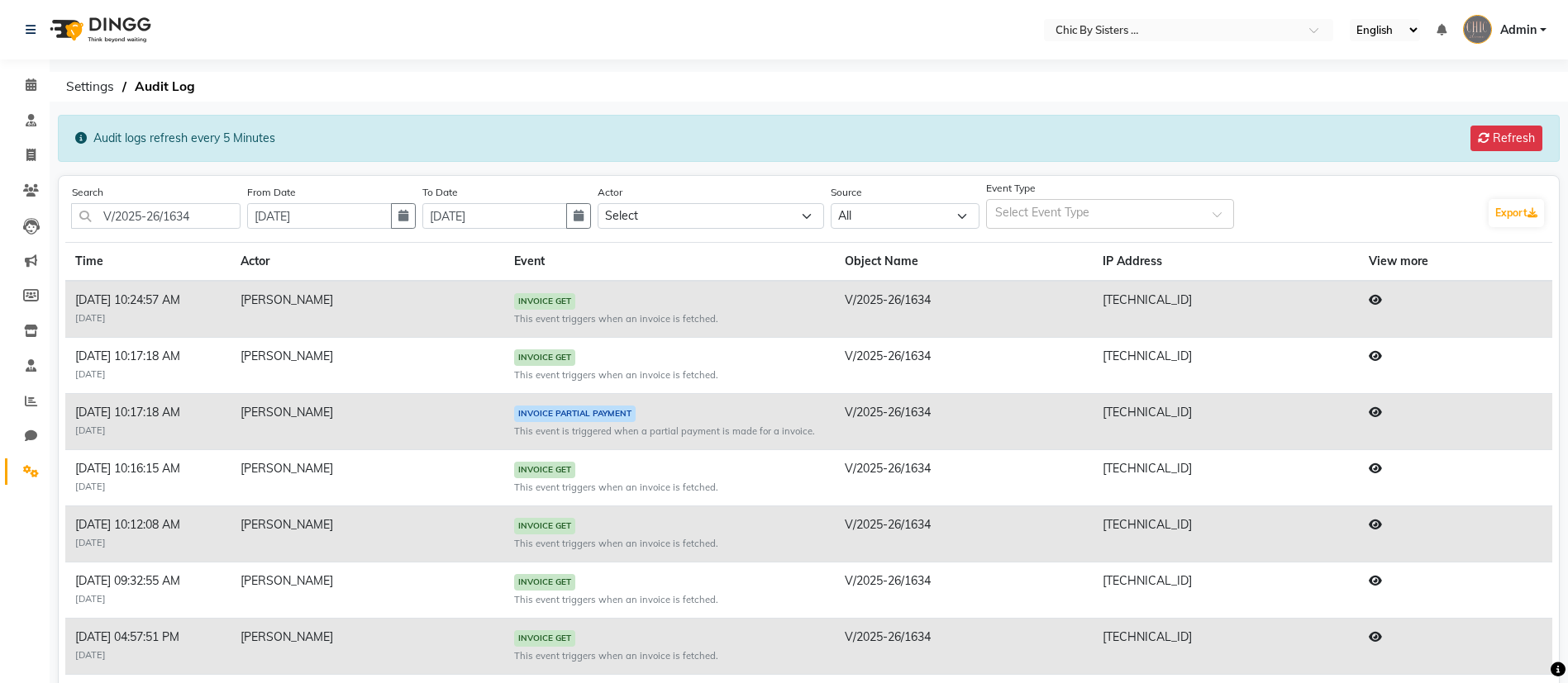
click at [1382, 523] on icon at bounding box center [1374, 525] width 13 height 12
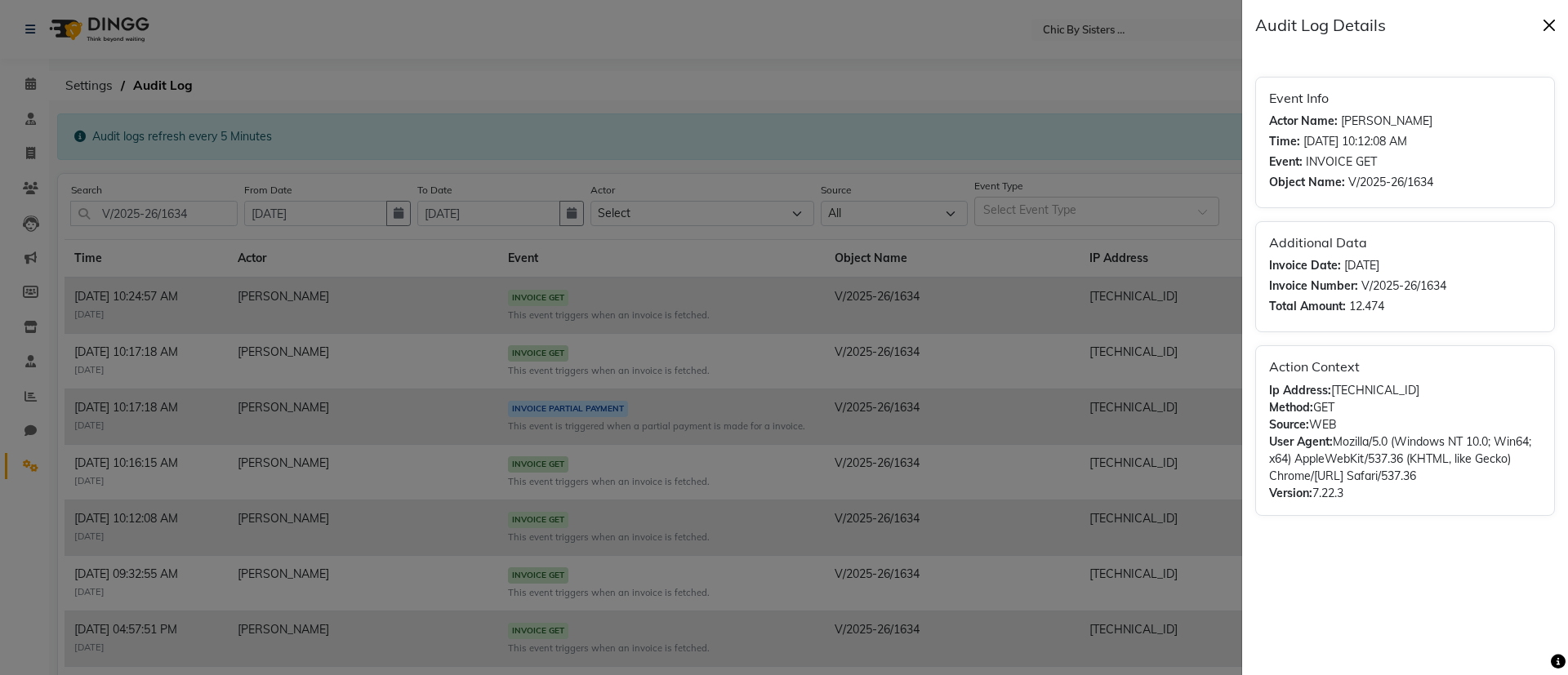
click at [1548, 26] on button "Close" at bounding box center [1549, 24] width 24 height 24
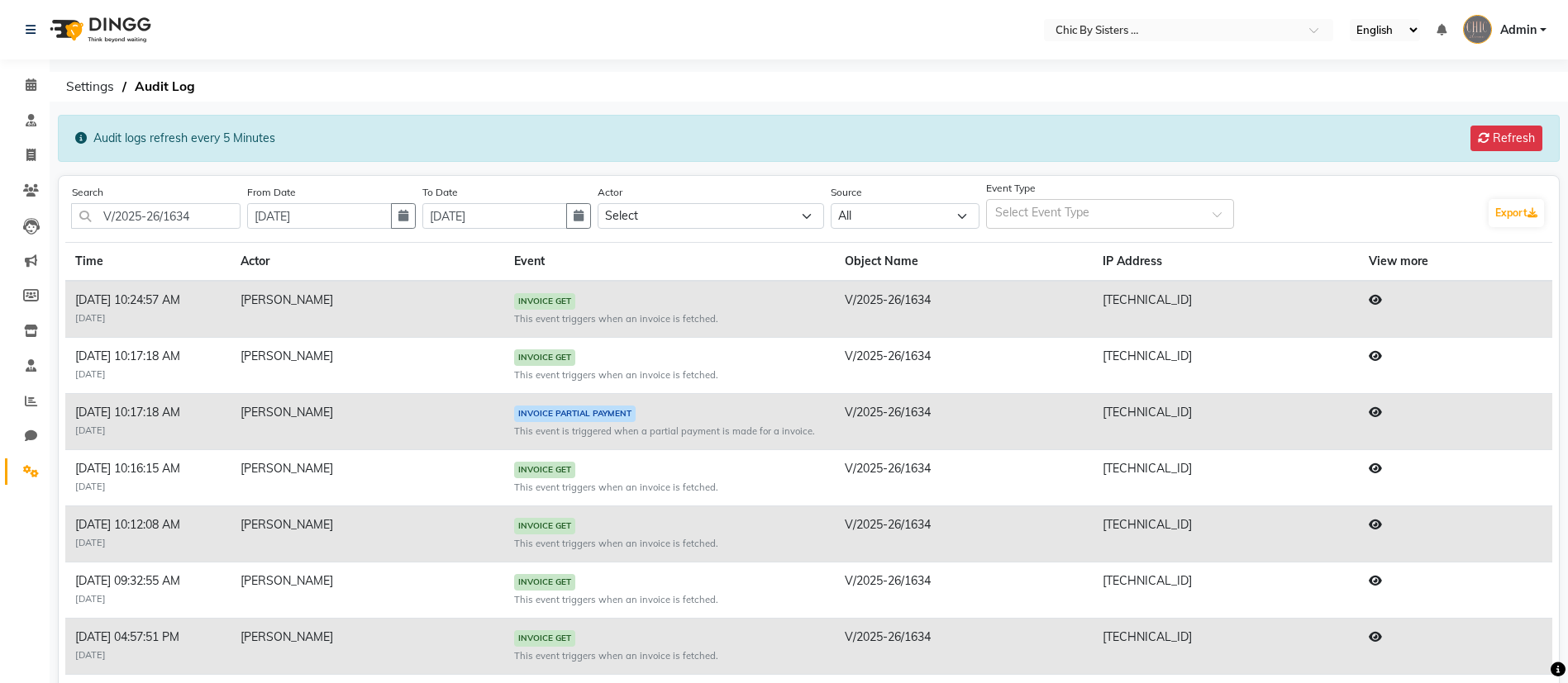
click at [1382, 351] on icon at bounding box center [1374, 356] width 13 height 12
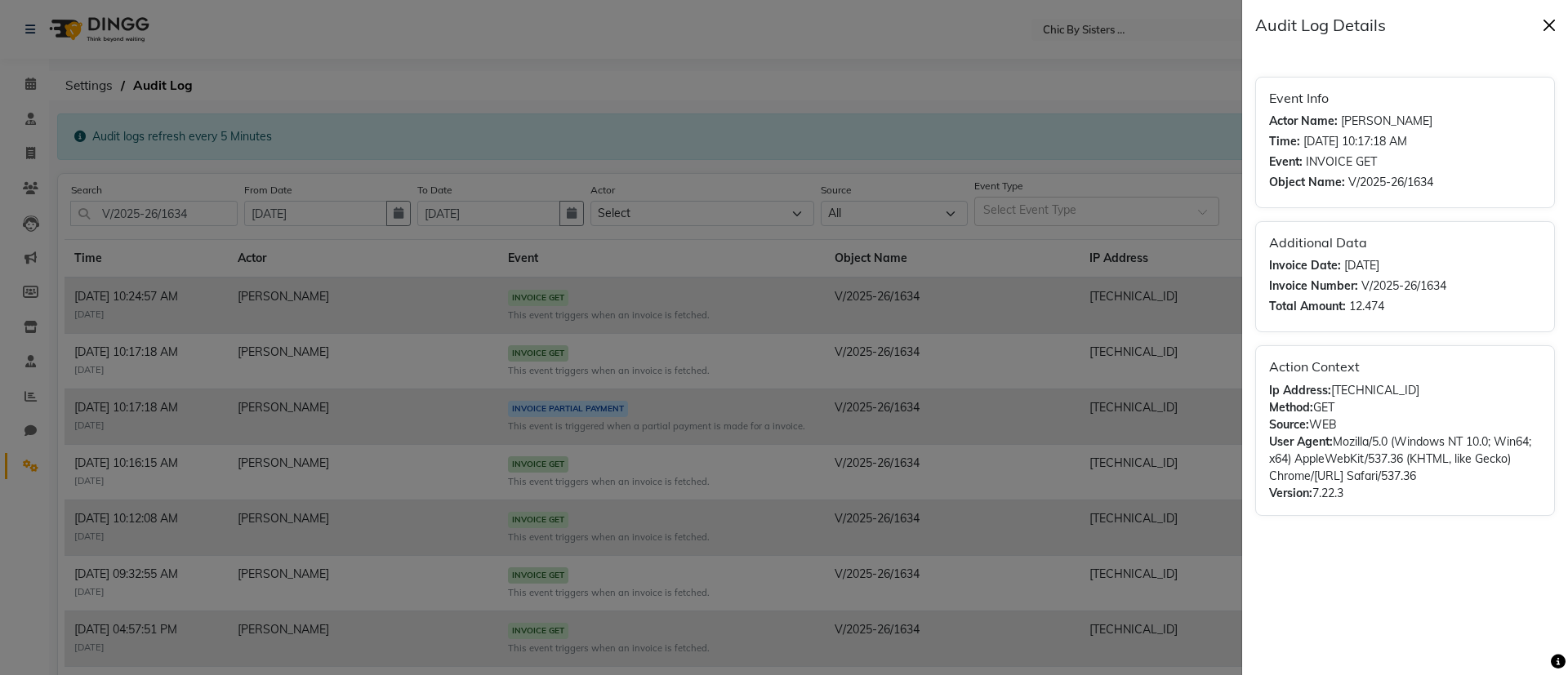
click at [1550, 19] on button "Close" at bounding box center [1549, 24] width 24 height 24
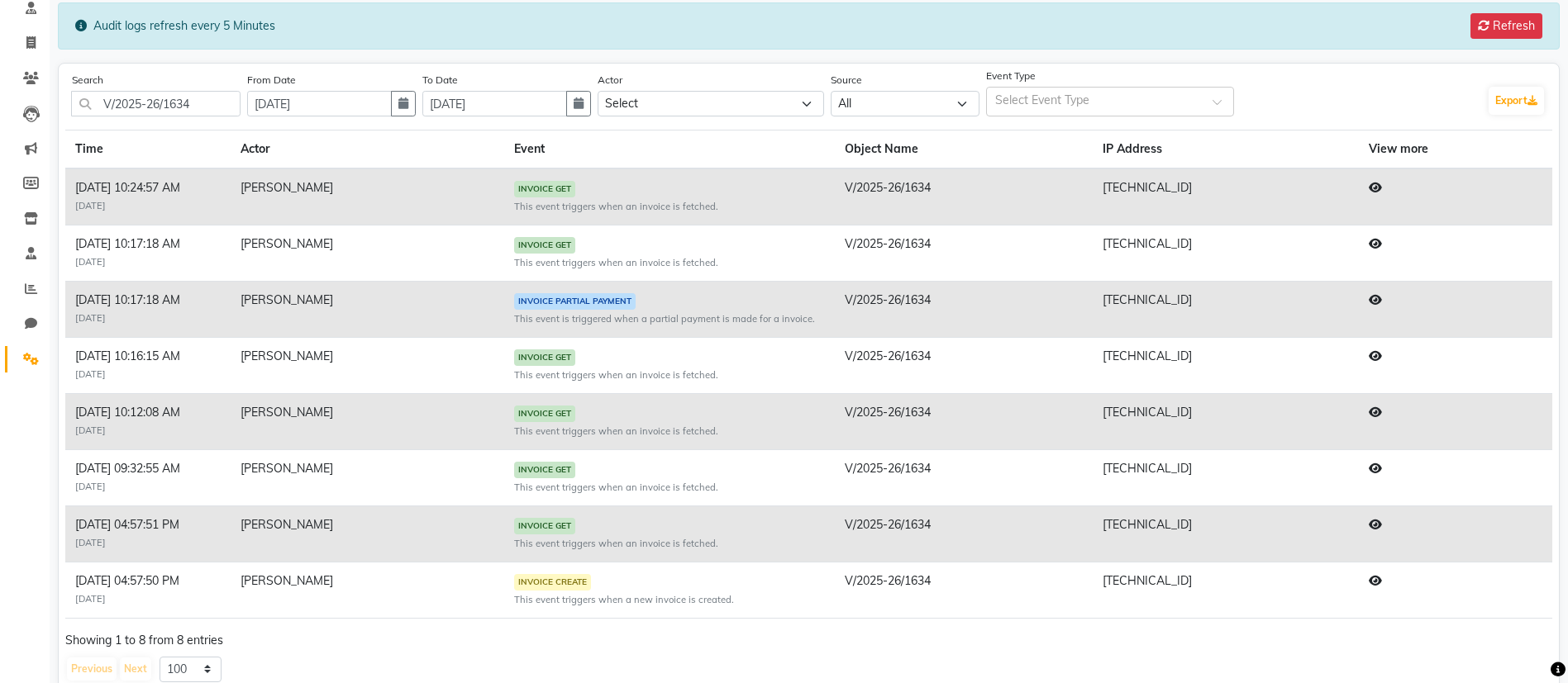
scroll to position [143, 0]
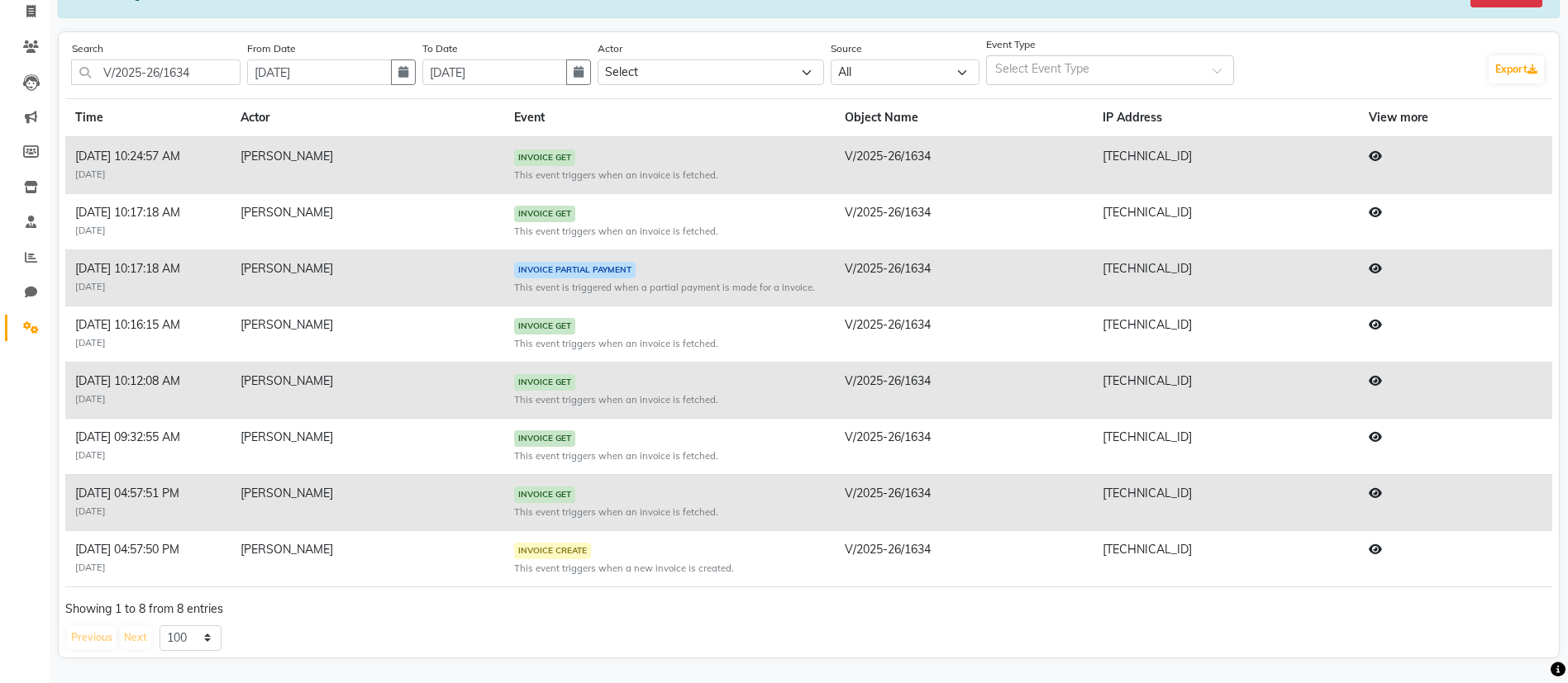
click at [1382, 272] on icon at bounding box center [1374, 269] width 13 height 12
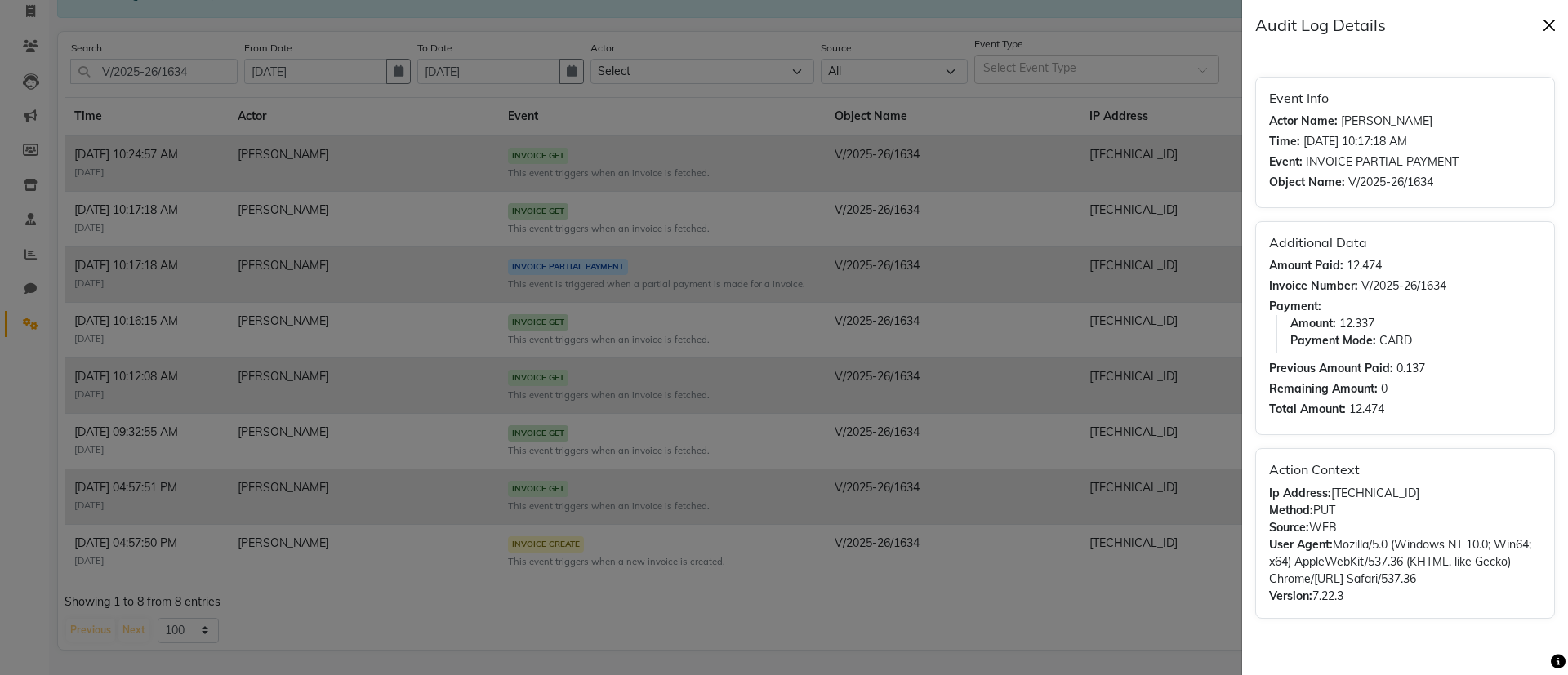
click at [1550, 31] on button "Close" at bounding box center [1549, 24] width 24 height 24
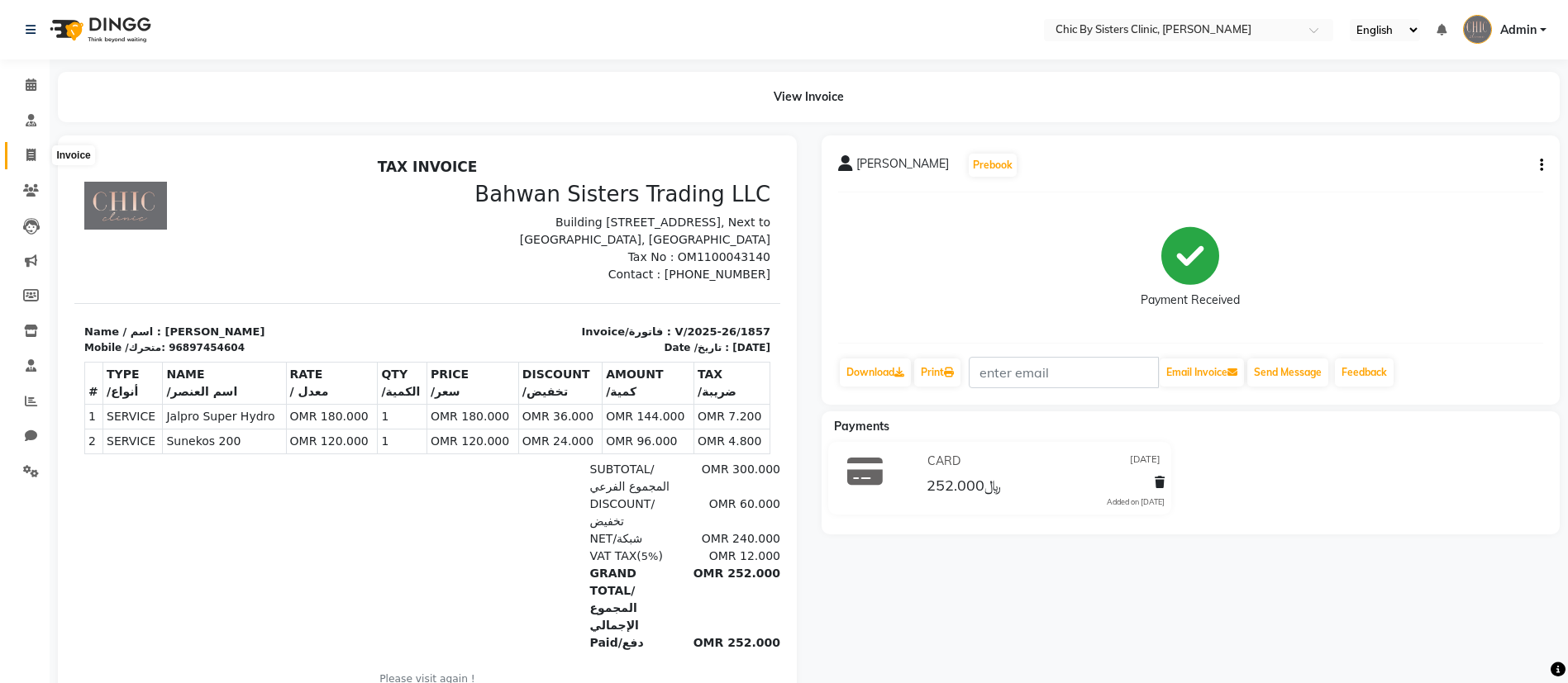
click at [23, 164] on span at bounding box center [31, 155] width 29 height 19
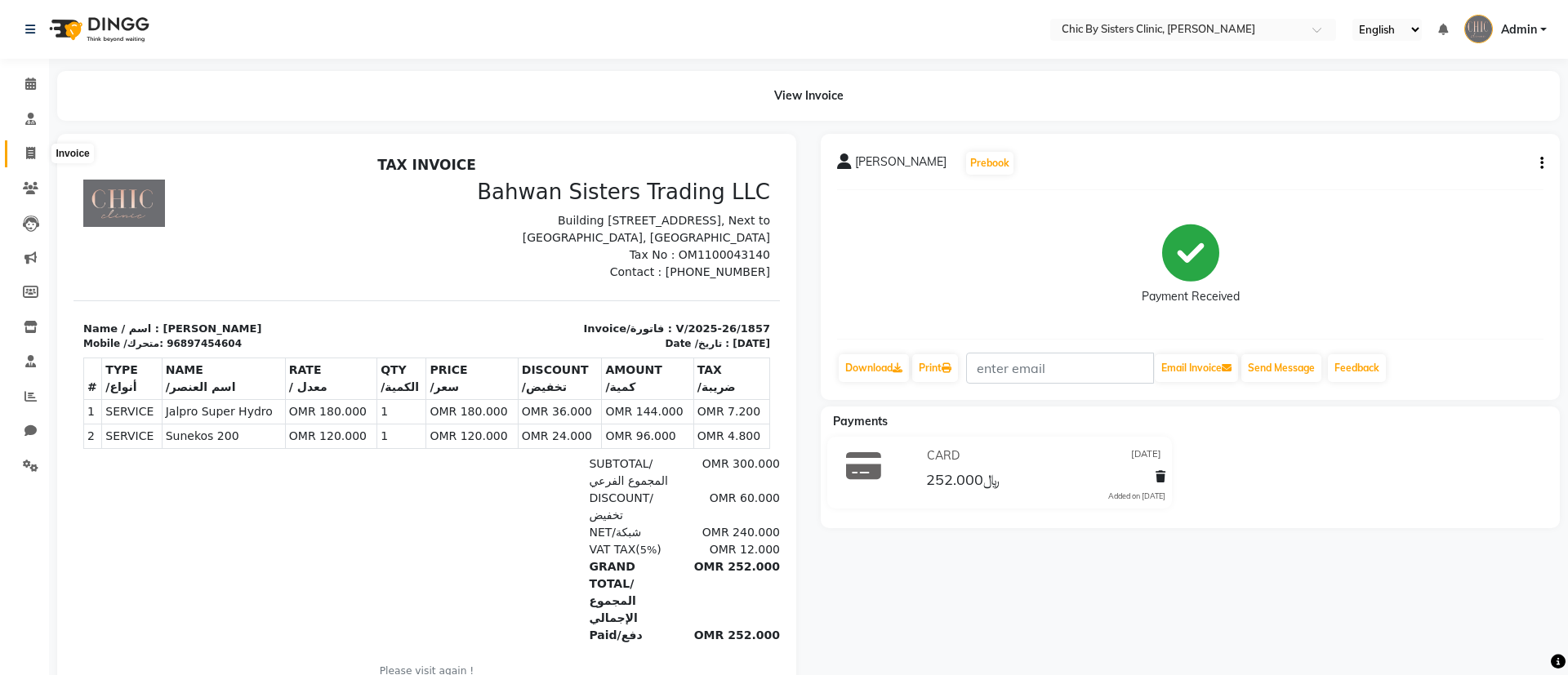
select select "service"
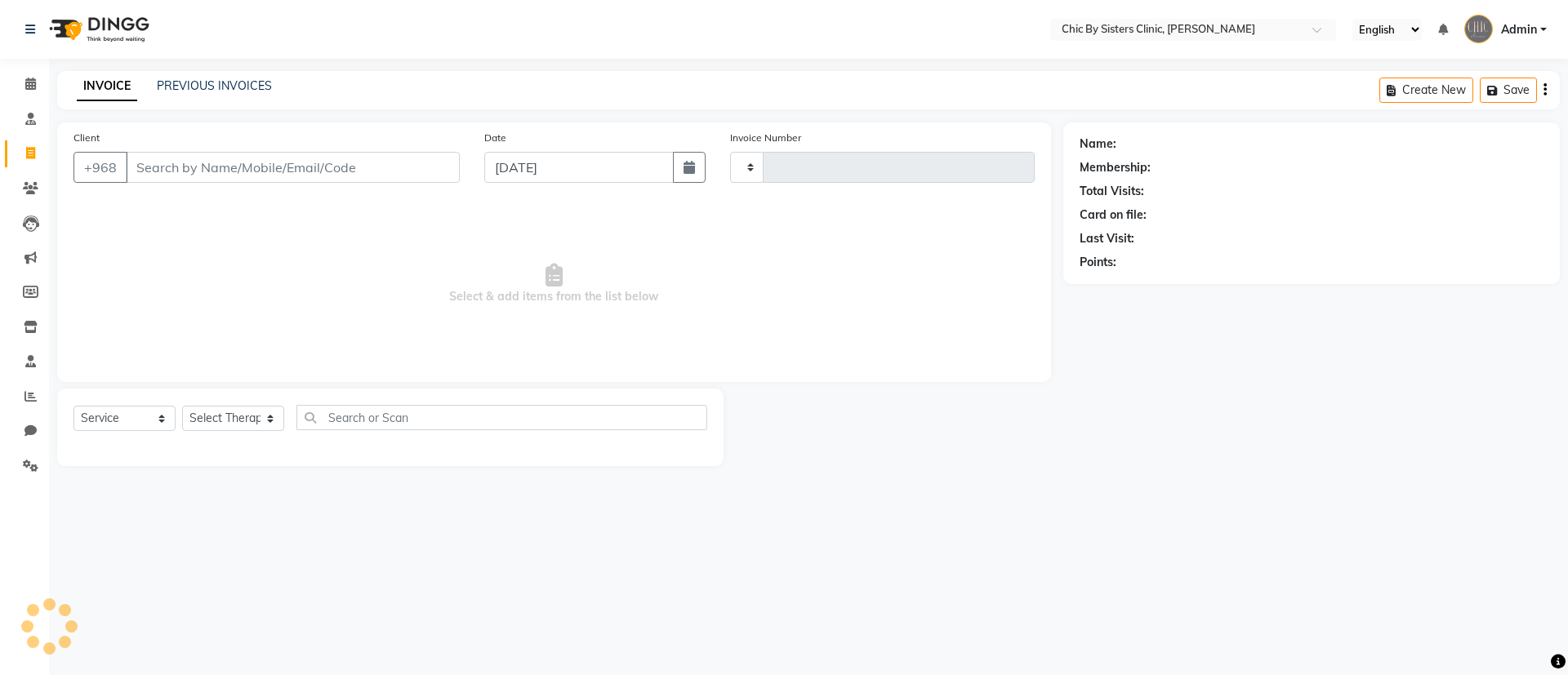
type input "2070"
select select "6348"
click at [213, 89] on link "PREVIOUS INVOICES" at bounding box center [214, 85] width 115 height 14
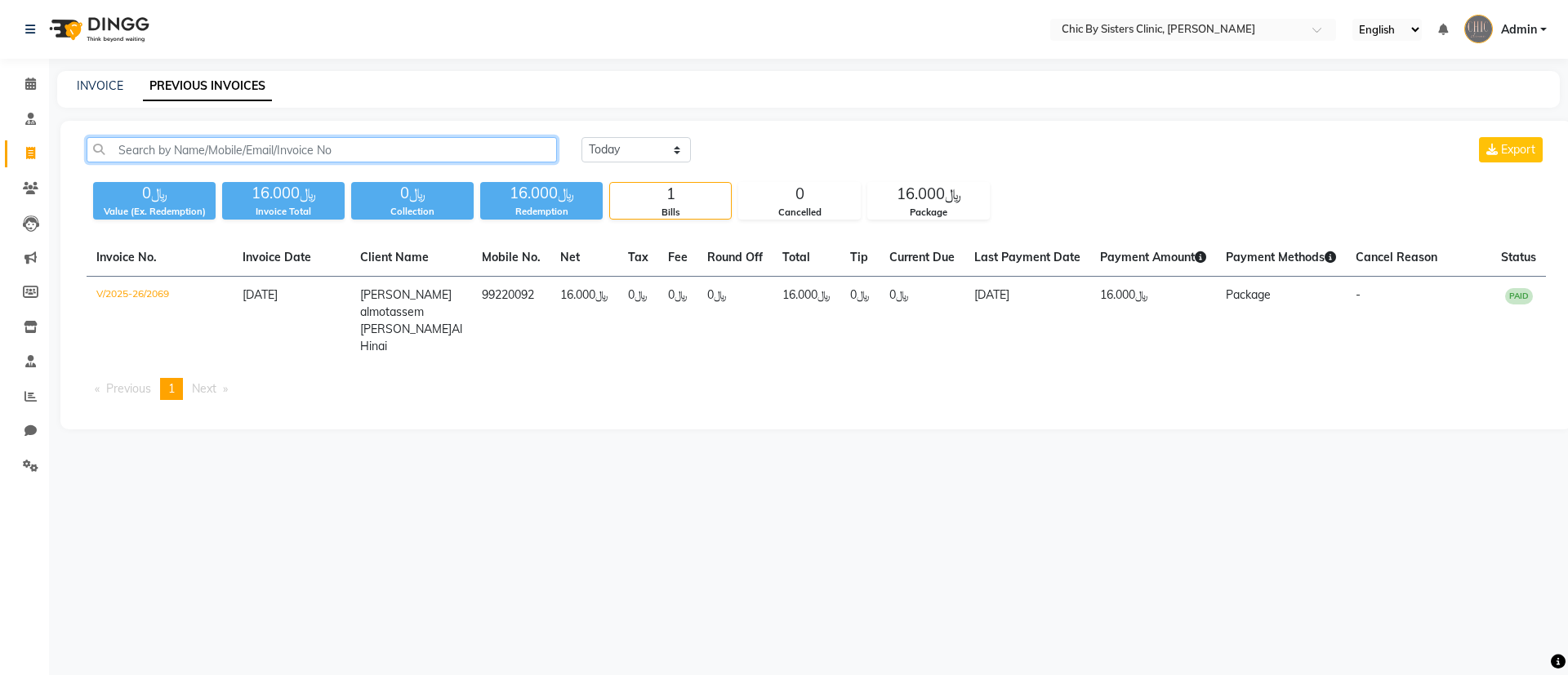
click at [185, 145] on input "text" at bounding box center [322, 150] width 470 height 25
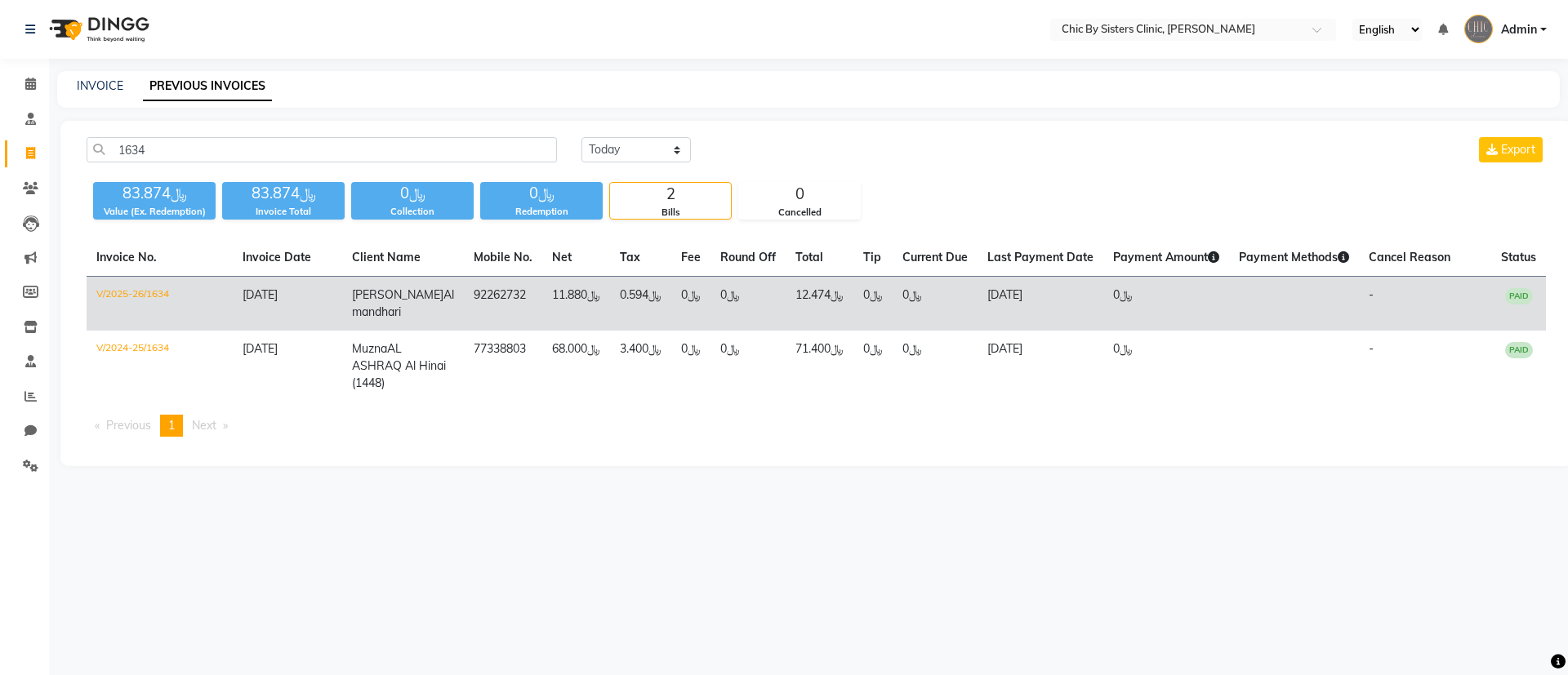
click at [166, 300] on td "V/2025-26/1634" at bounding box center [160, 304] width 146 height 55
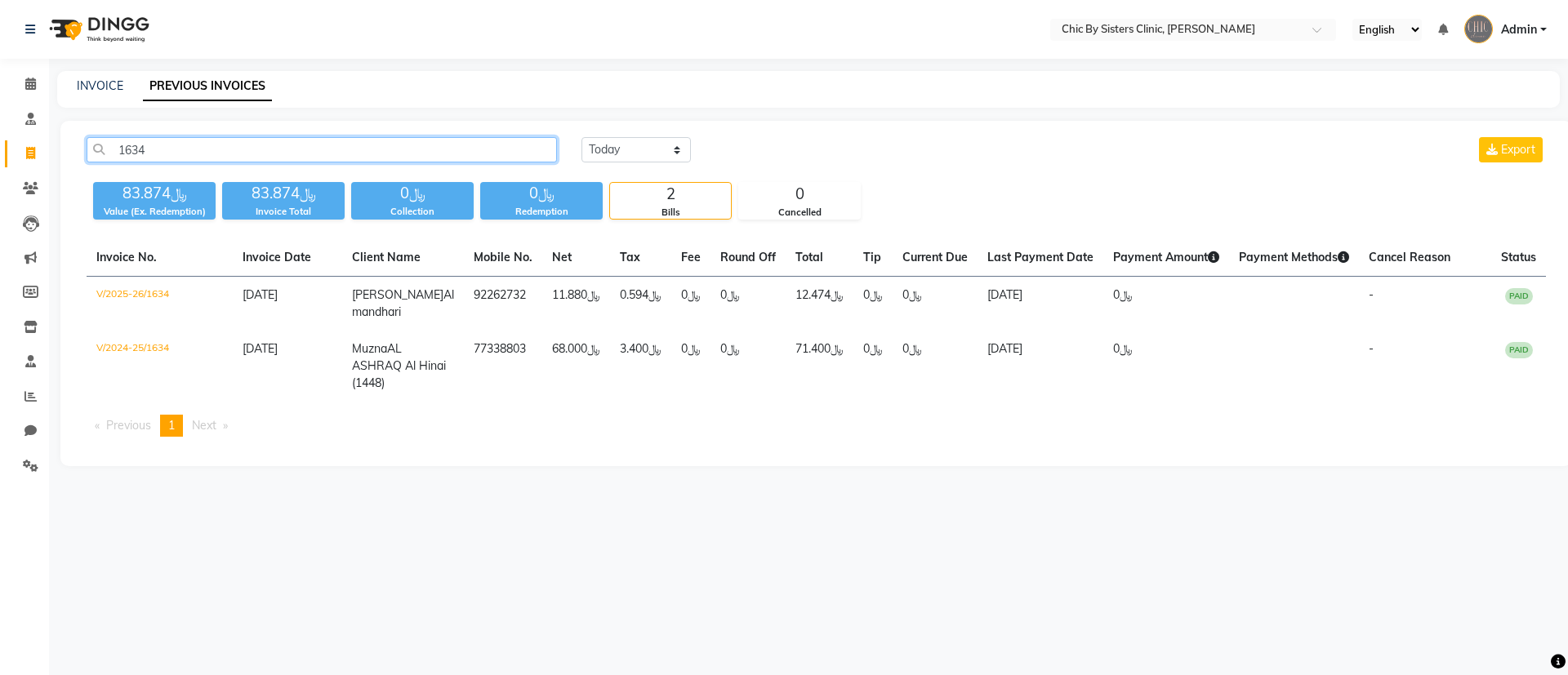
click at [160, 147] on input "1634" at bounding box center [322, 150] width 470 height 25
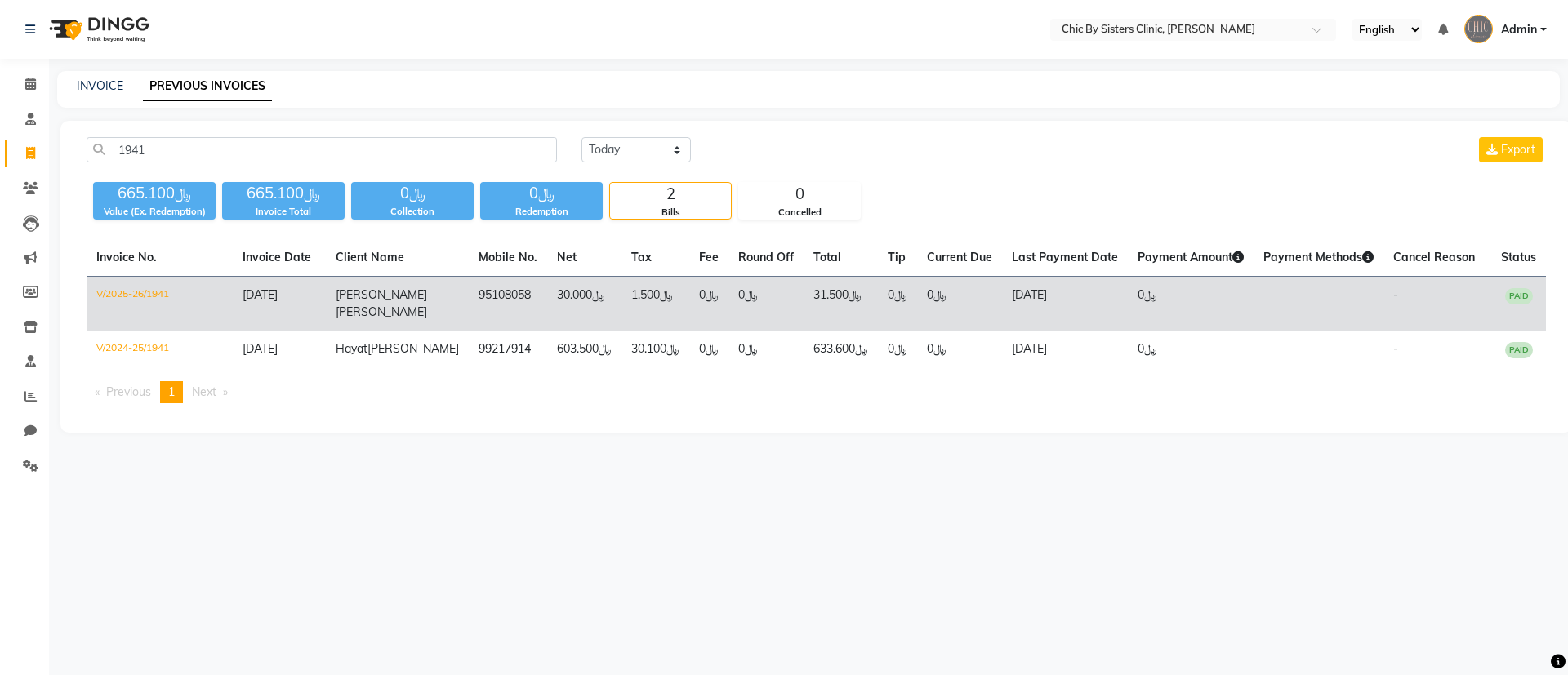
click at [135, 290] on td "V/2025-26/1941" at bounding box center [160, 304] width 146 height 55
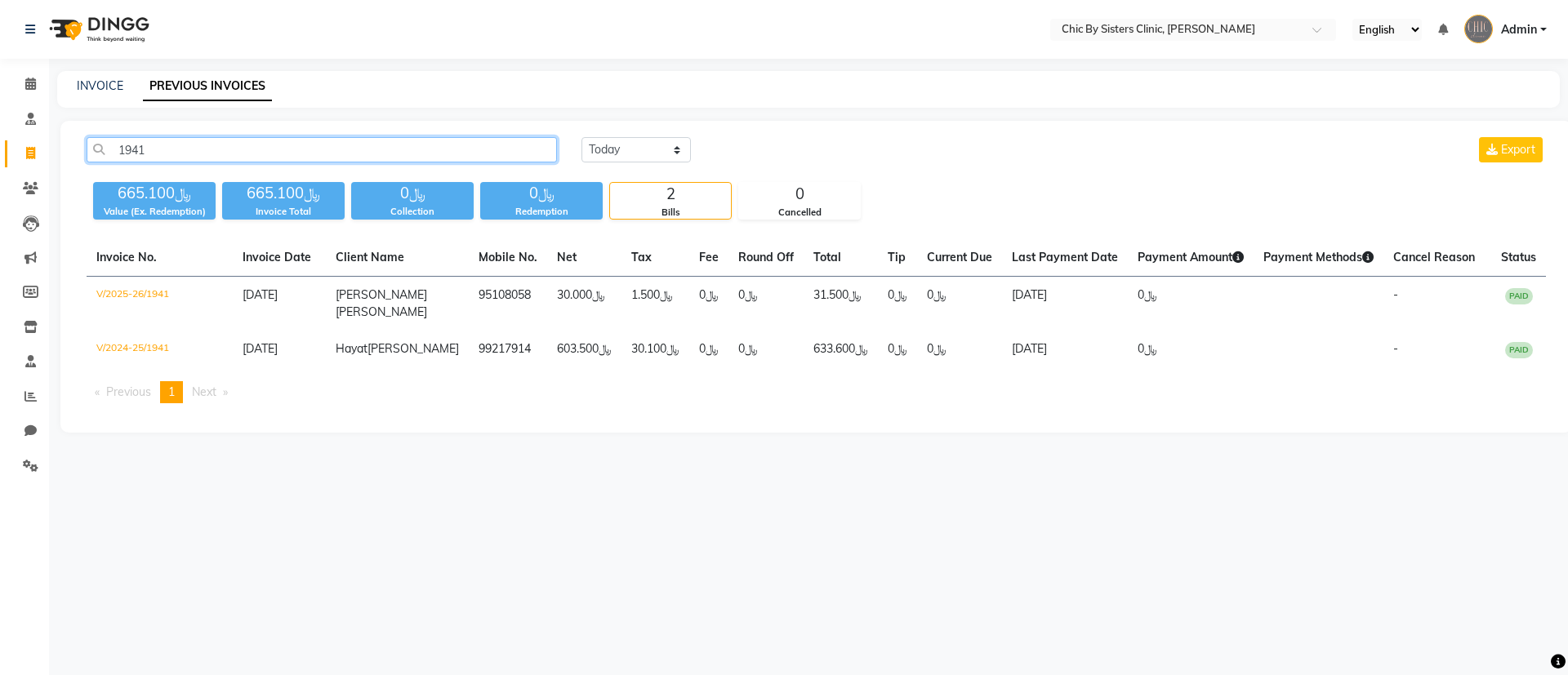
click at [190, 153] on input "1941" at bounding box center [322, 150] width 470 height 25
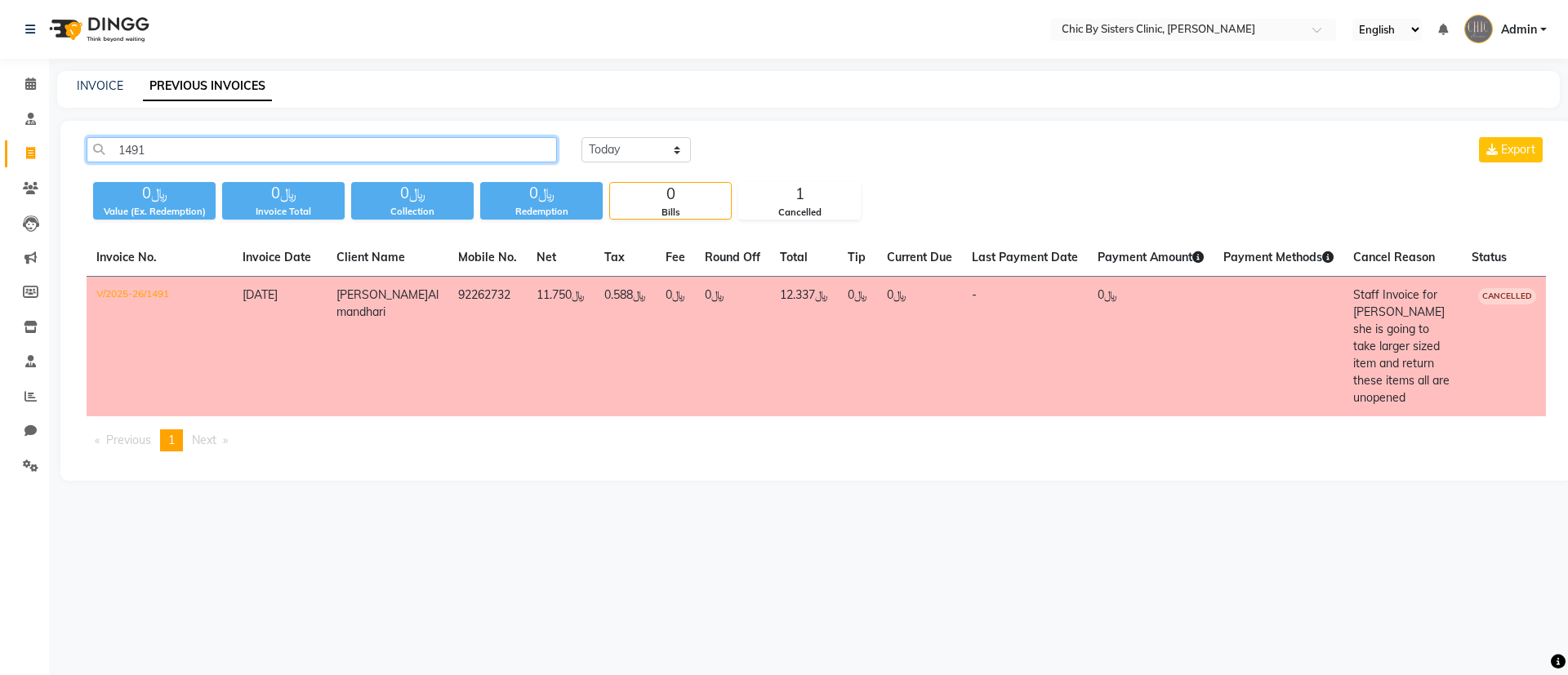
type input "1491"
click at [765, 485] on main "INVOICE PREVIOUS INVOICES 1491 Today Yesterday Custom Range Export ﷼0 Value (Ex…" at bounding box center [808, 288] width 1519 height 435
click at [174, 316] on td "V/2025-26/1491" at bounding box center [160, 347] width 146 height 140
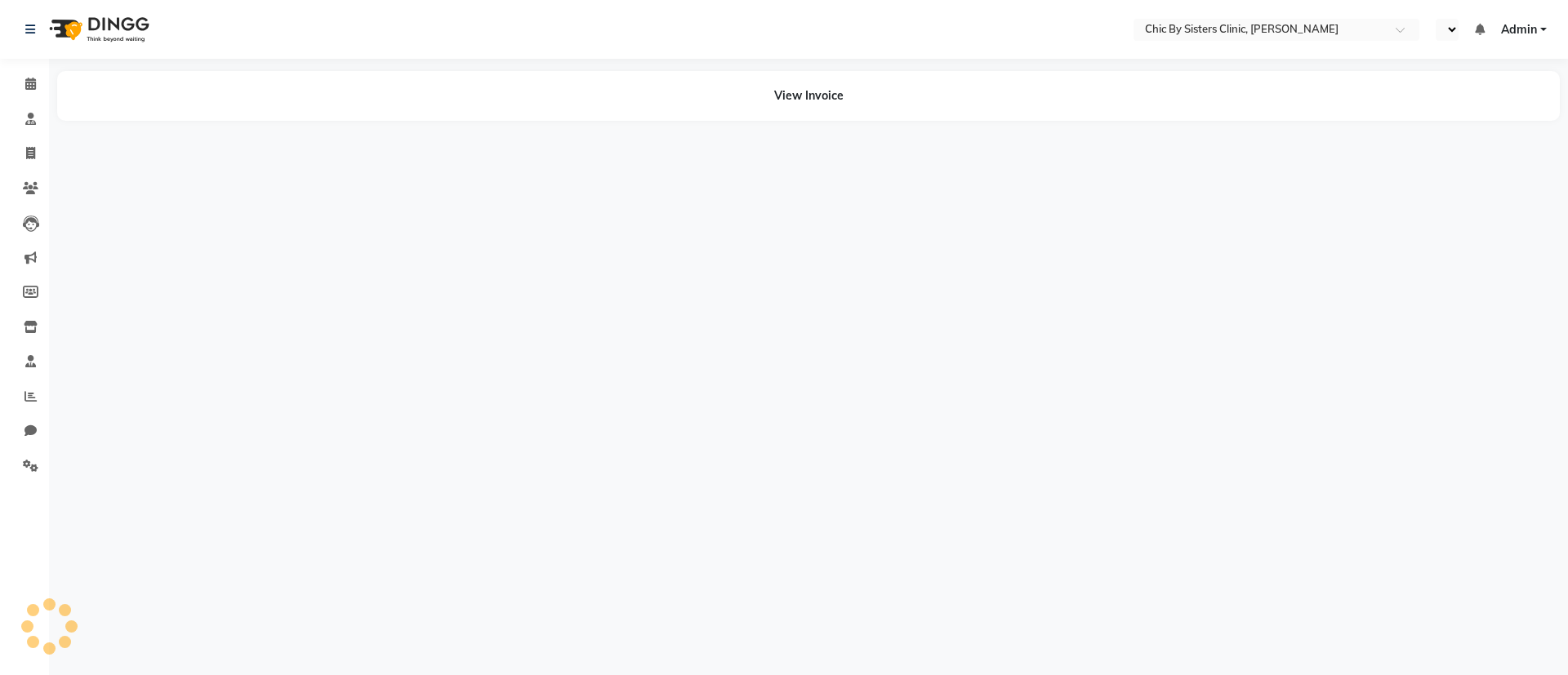
select select "en"
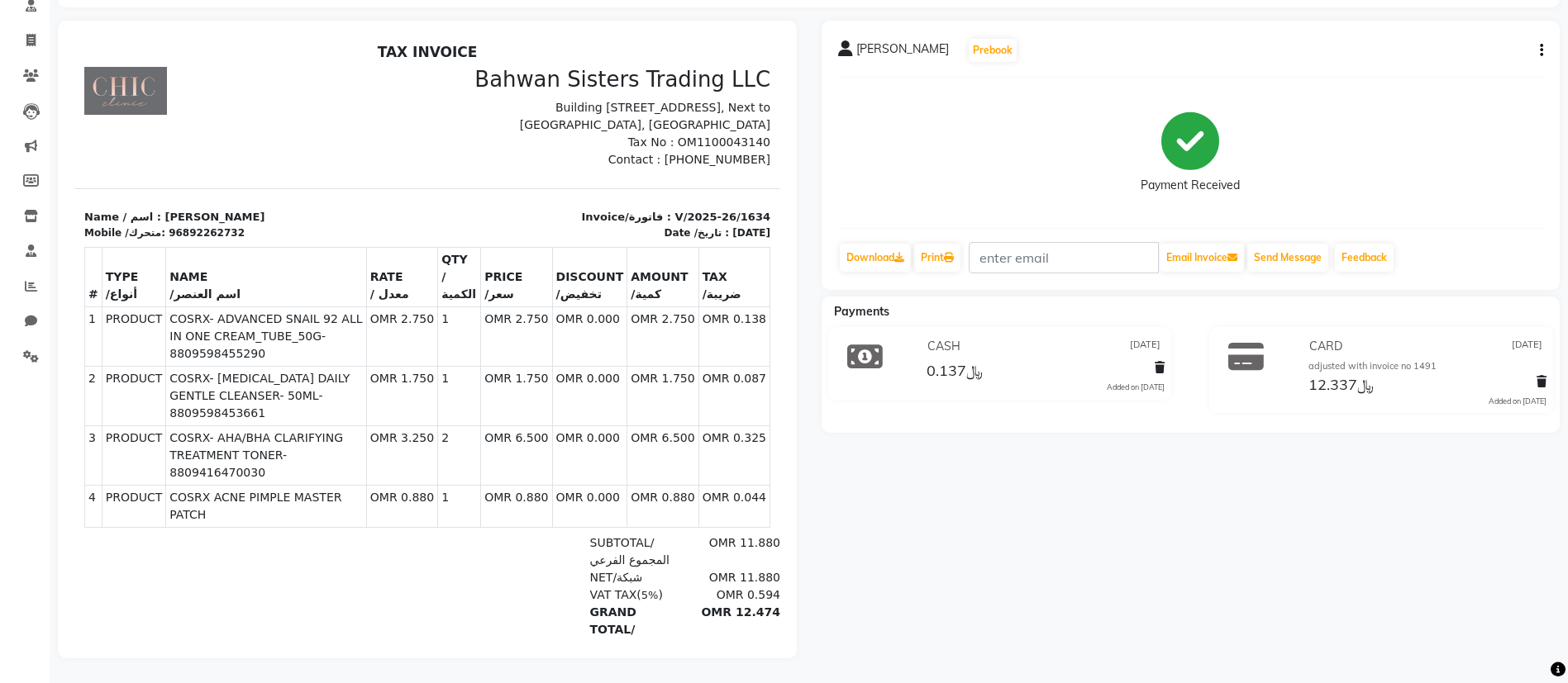
scroll to position [31, 0]
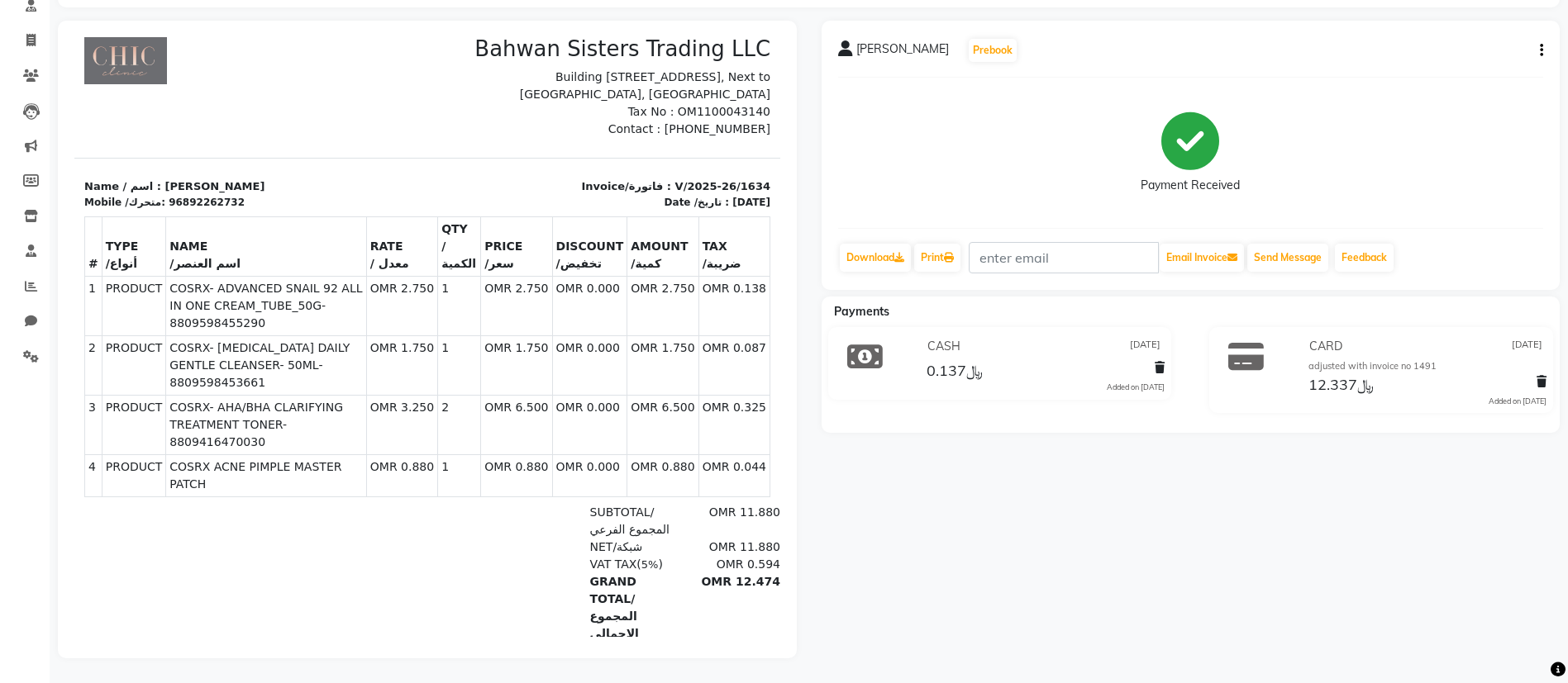
click at [1264, 594] on div "Shahla Al mandhari Prebook Payment Received Download Print Email Invoice Send M…" at bounding box center [1191, 339] width 764 height 638
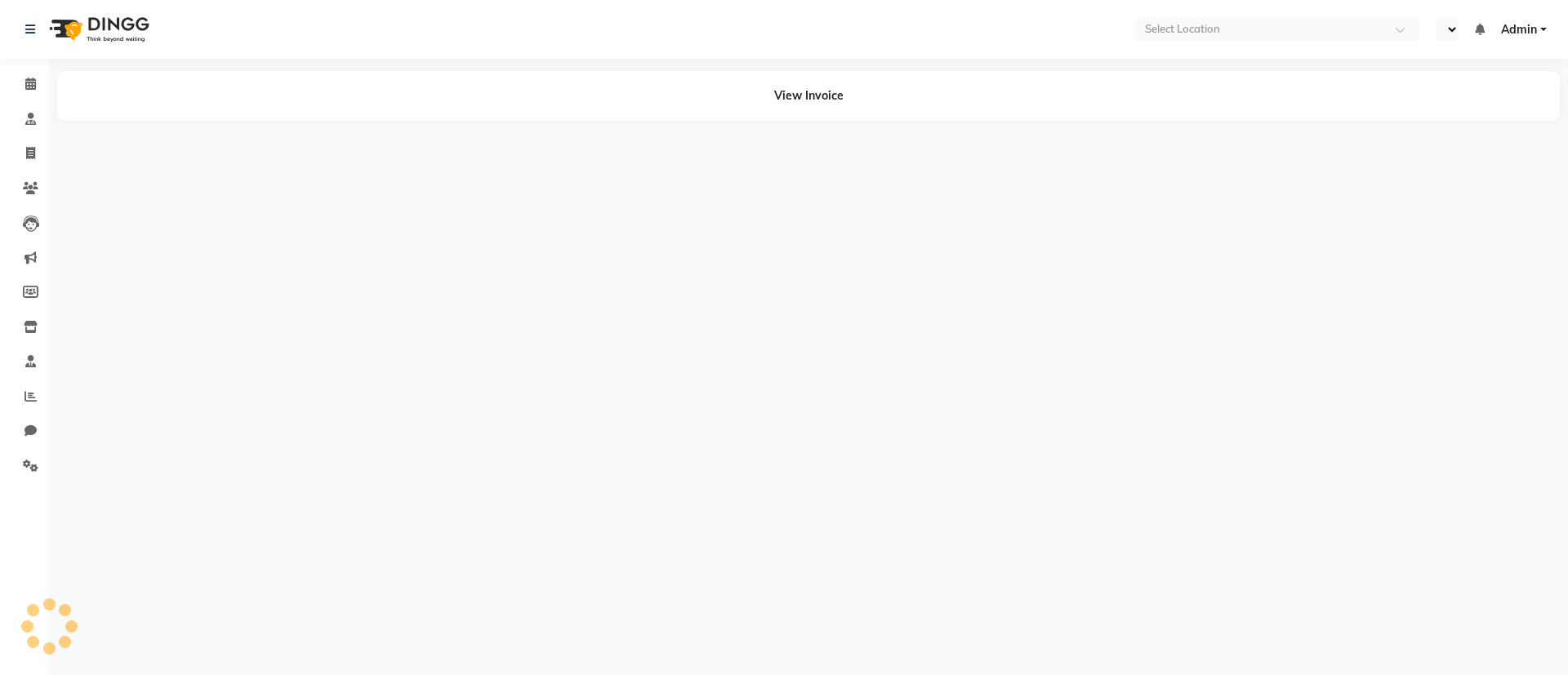
select select "en"
